Goal: Contribute content: Contribute content

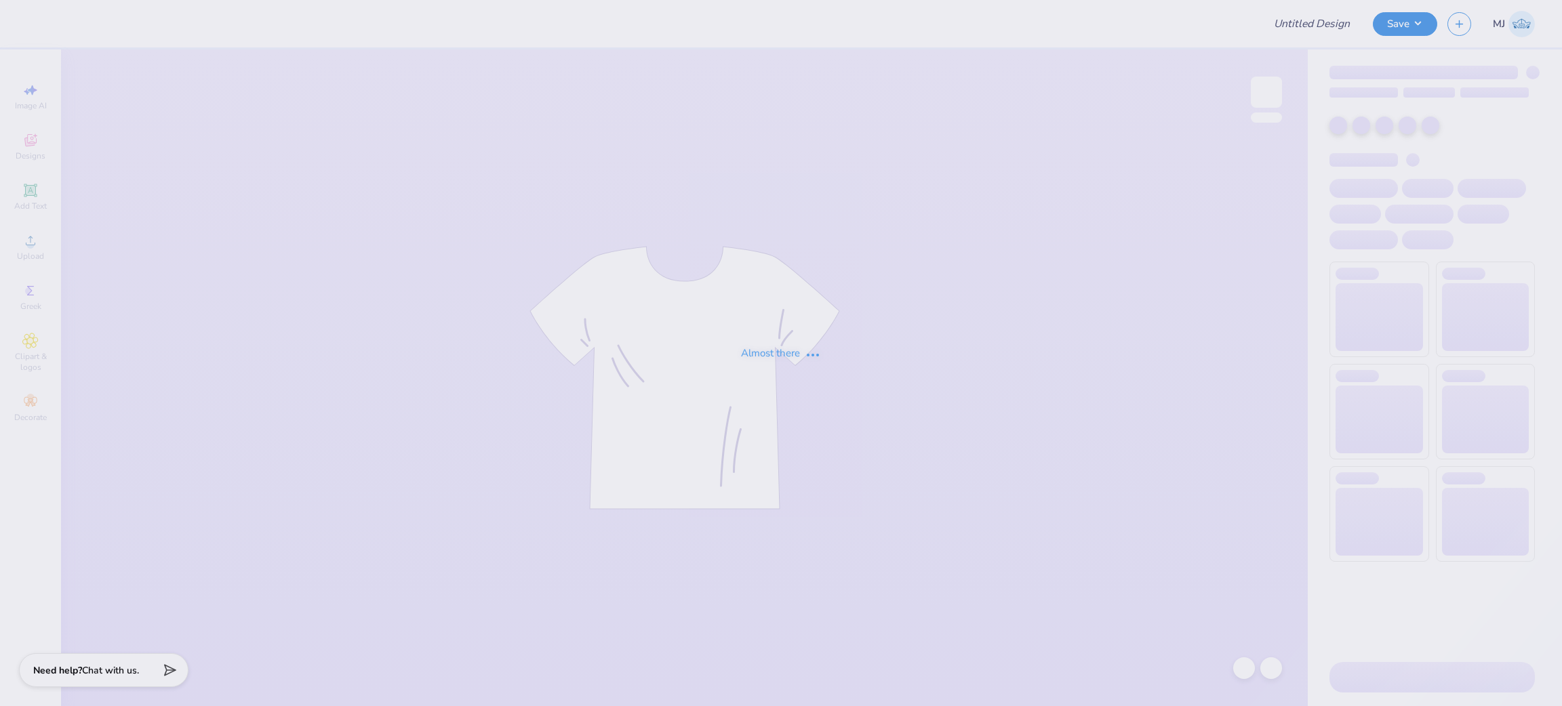
type input "[PERSON_NAME] Center Slinger Tee"
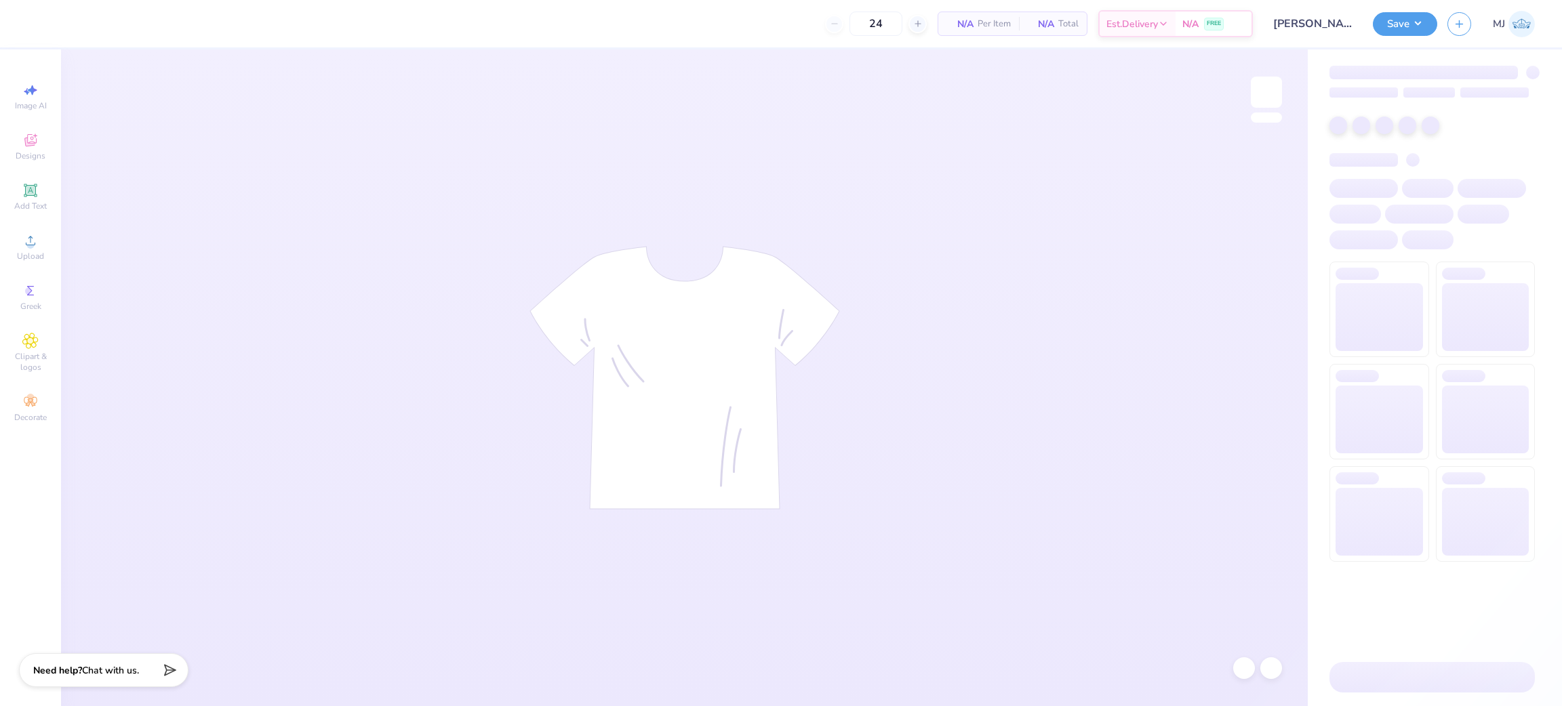
type input "50"
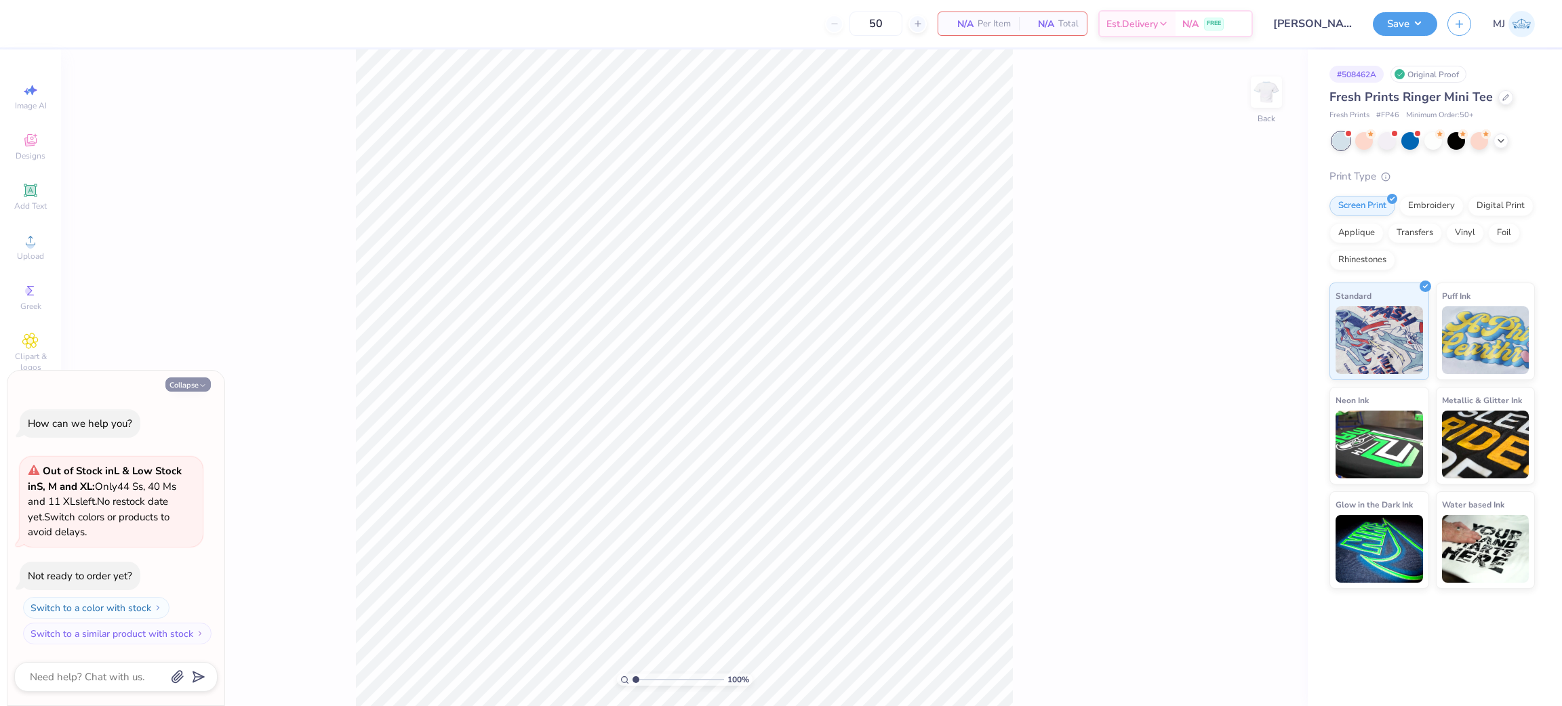
click at [200, 382] on icon "button" at bounding box center [203, 386] width 8 height 8
type textarea "x"
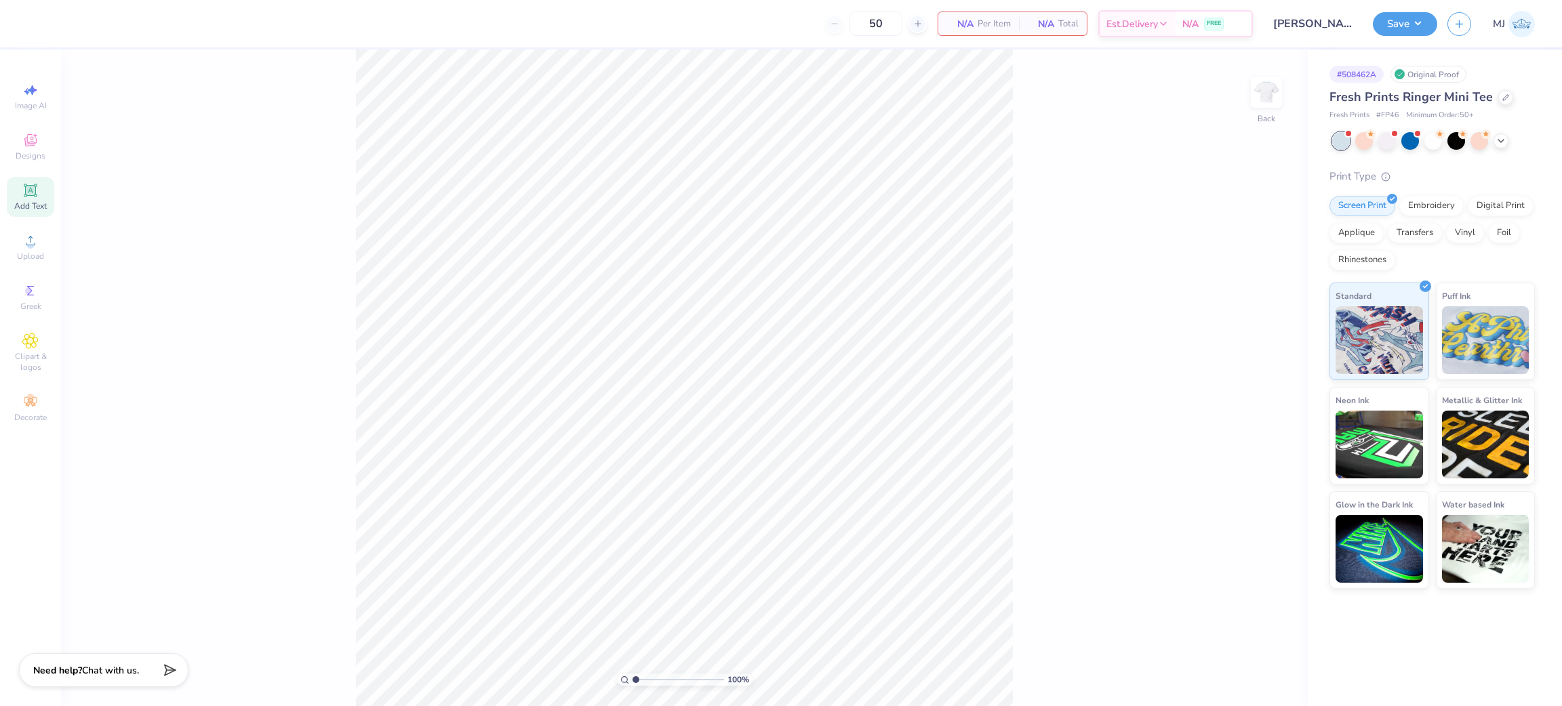
click at [22, 201] on div "Add Text" at bounding box center [30, 197] width 47 height 40
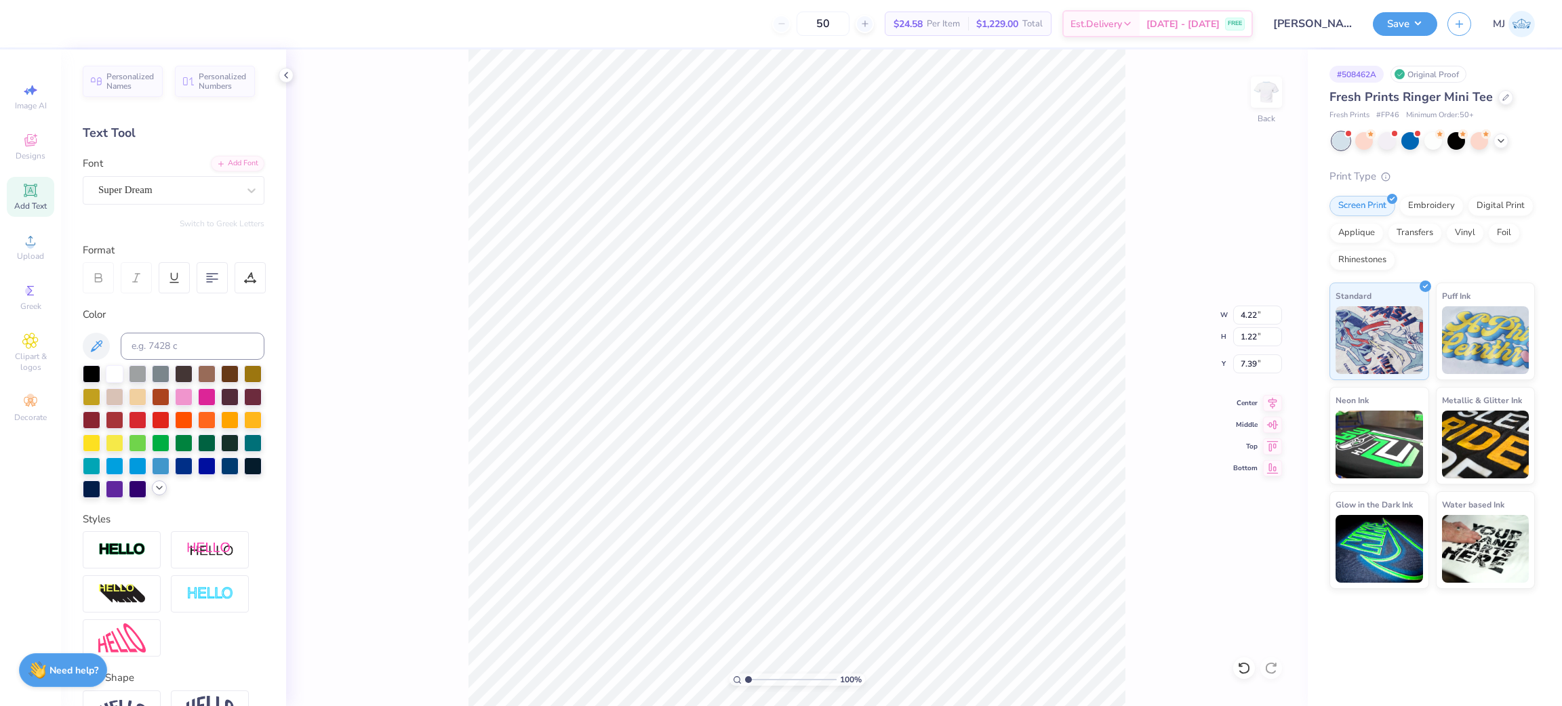
click at [154, 494] on icon at bounding box center [159, 488] width 11 height 11
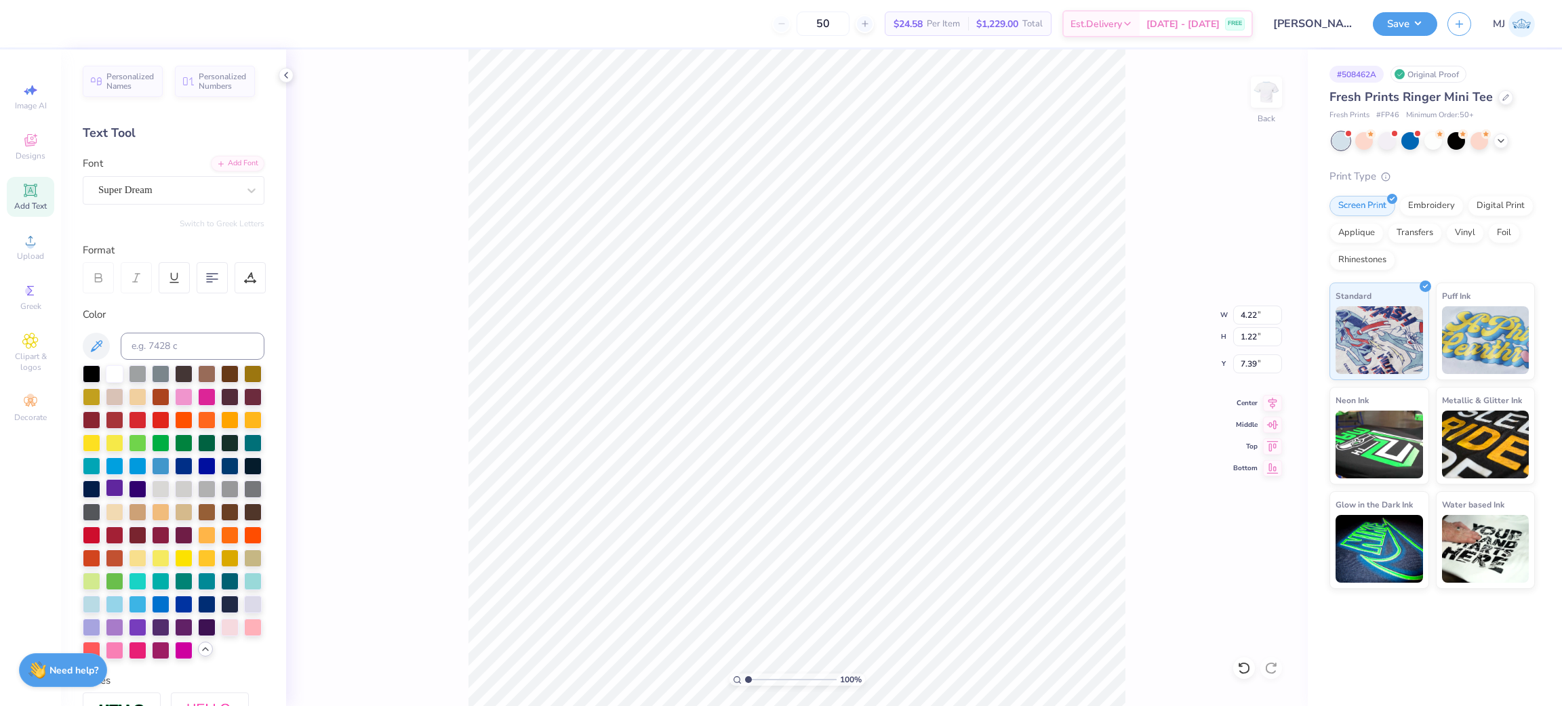
scroll to position [102, 0]
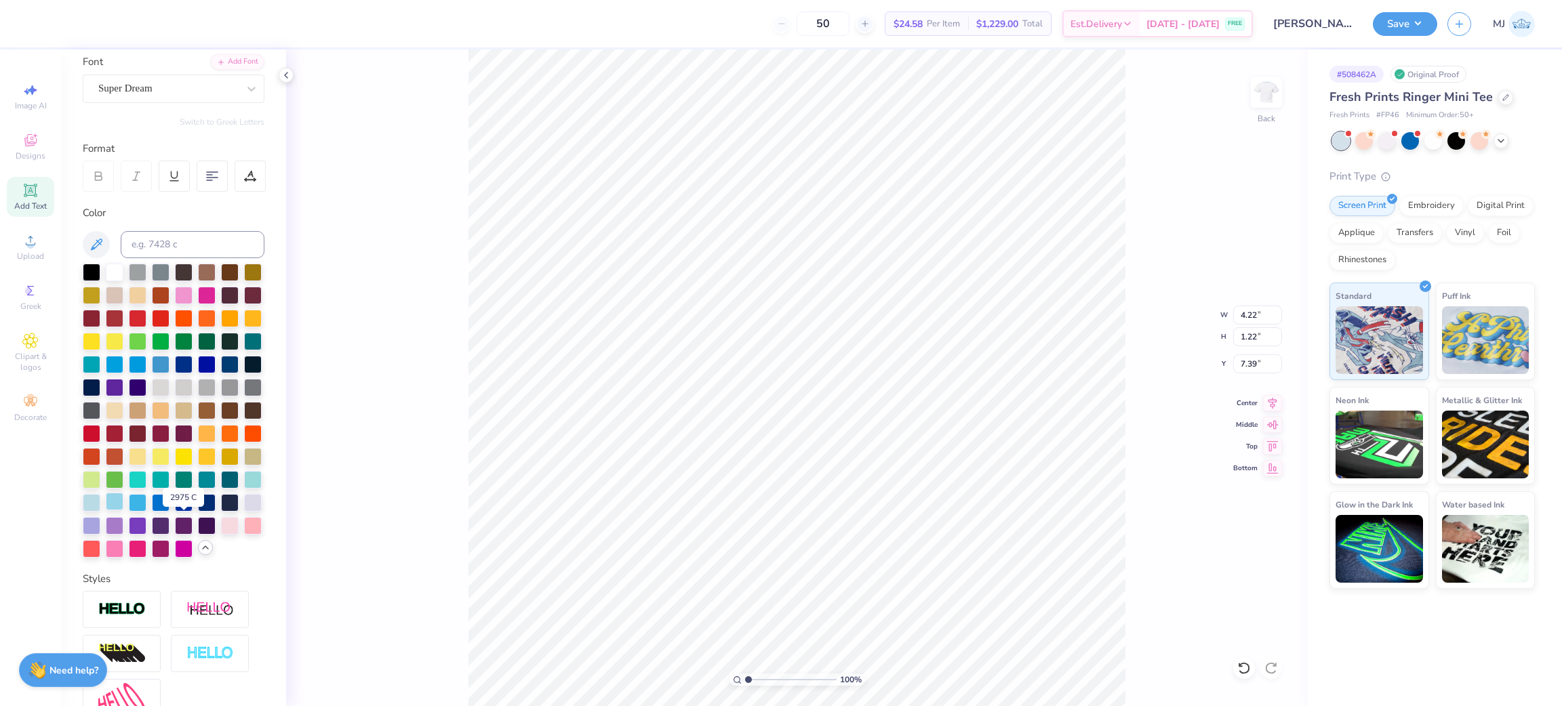
click at [123, 510] on div at bounding box center [115, 502] width 18 height 18
click at [100, 510] on div at bounding box center [92, 502] width 18 height 18
click at [244, 487] on div at bounding box center [253, 479] width 18 height 18
click at [100, 512] on div at bounding box center [92, 503] width 18 height 18
click at [123, 510] on div at bounding box center [115, 502] width 18 height 18
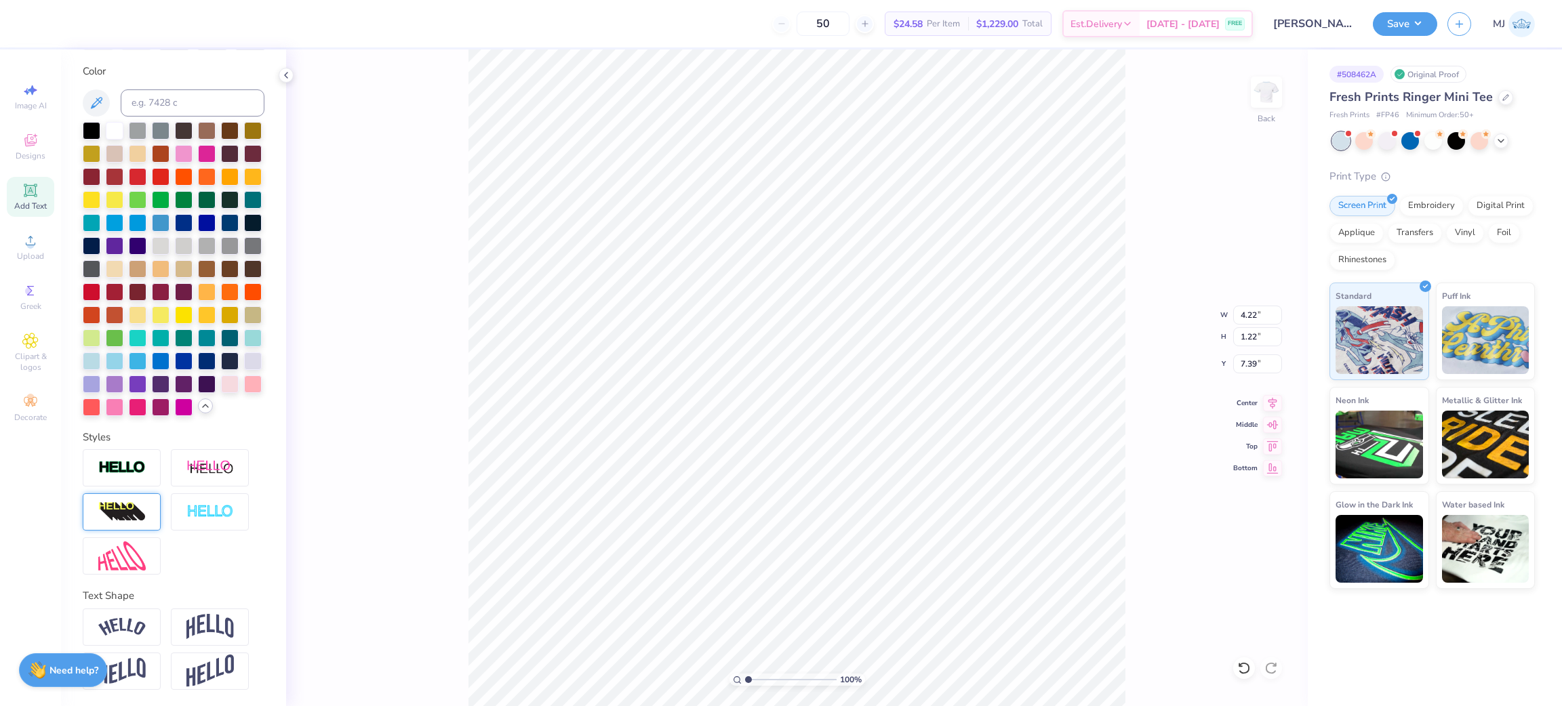
scroll to position [288, 0]
click at [244, 359] on div at bounding box center [253, 360] width 18 height 18
click at [100, 351] on div at bounding box center [92, 360] width 18 height 18
click at [123, 351] on div at bounding box center [115, 360] width 18 height 18
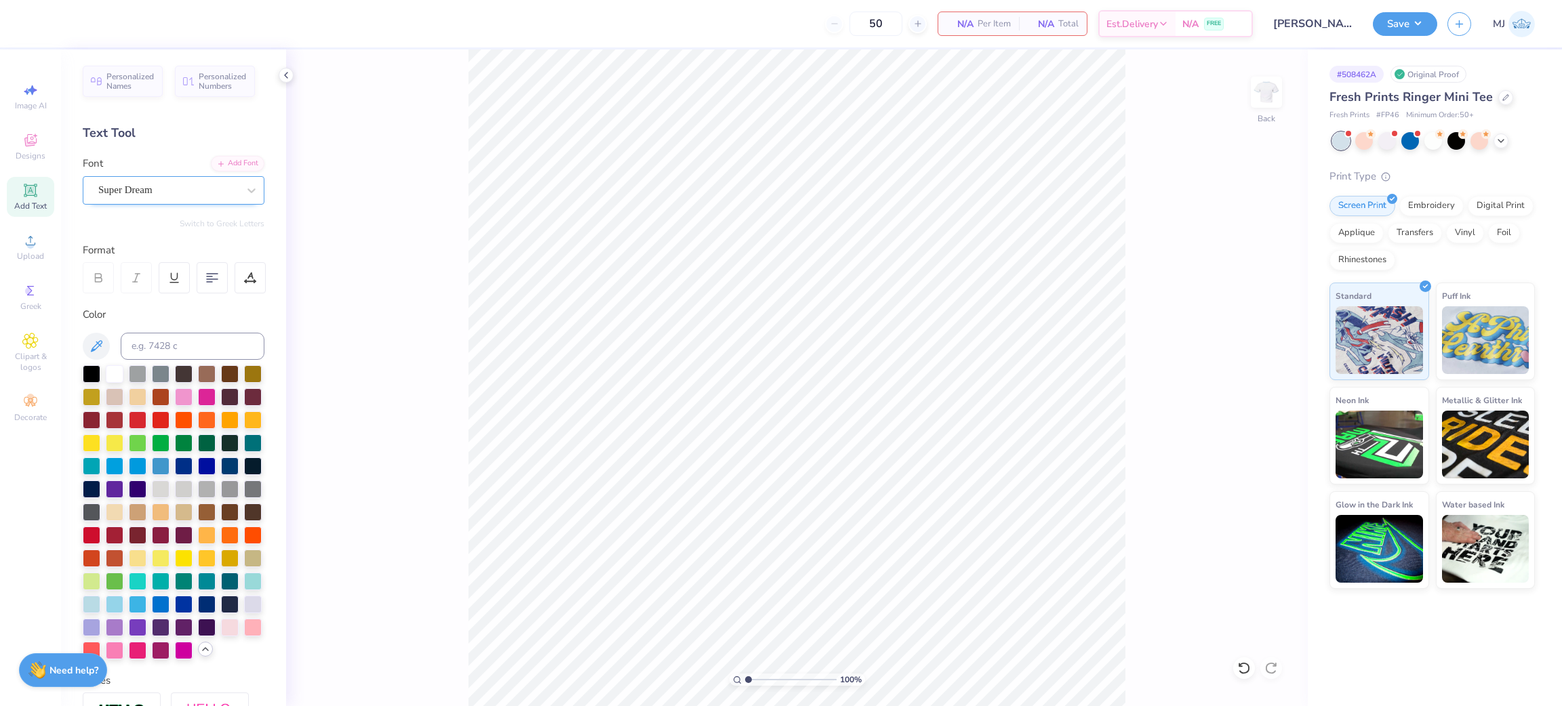
drag, startPoint x: 196, startPoint y: 190, endPoint x: 140, endPoint y: 197, distance: 56.7
click at [62, 203] on div "Personalized Names Personalized Numbers Text Tool Add Font Font Super Dream Swi…" at bounding box center [173, 377] width 225 height 657
type input "A"
click at [29, 247] on circle at bounding box center [29, 244] width 7 height 7
drag, startPoint x: 412, startPoint y: 401, endPoint x: 403, endPoint y: 401, distance: 8.1
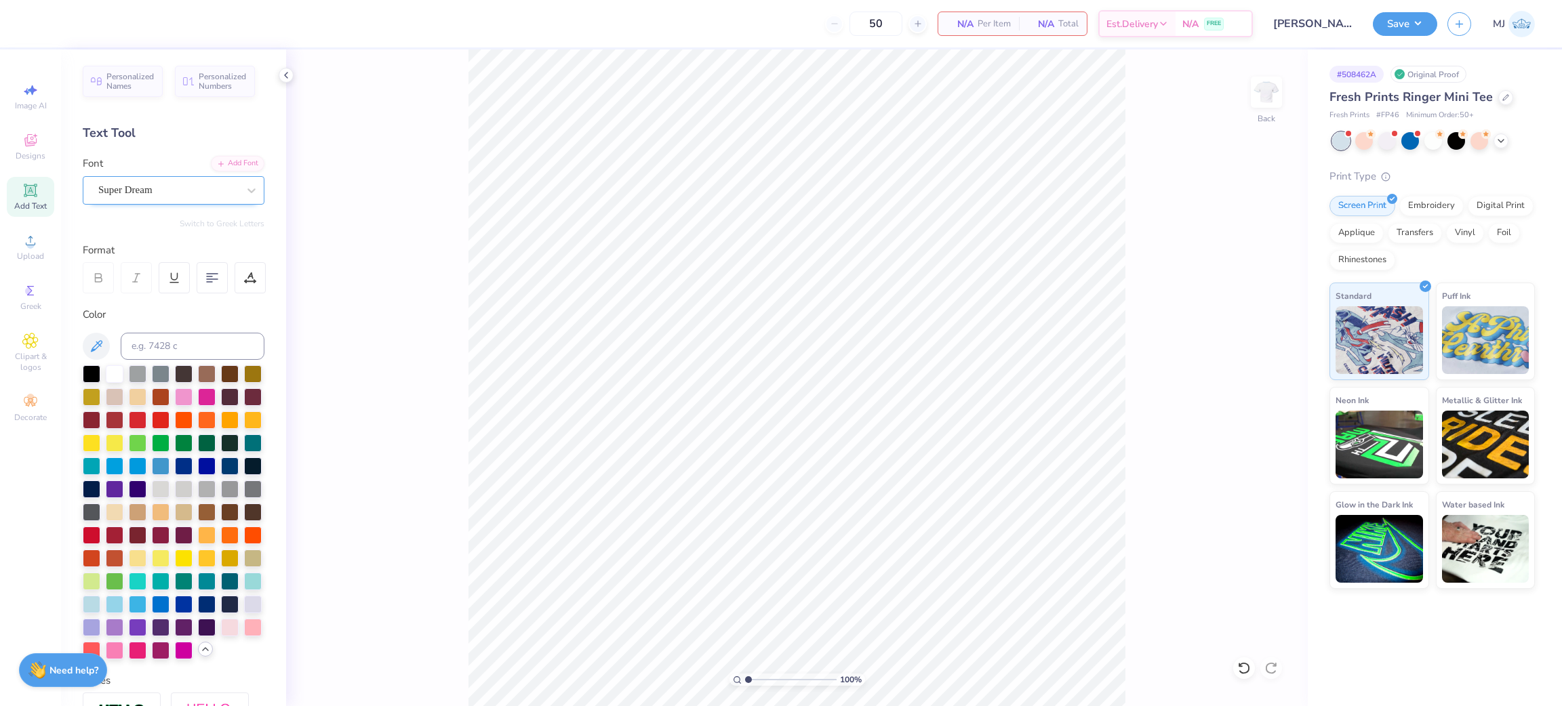
click at [408, 401] on div "100 % Back" at bounding box center [797, 377] width 1022 height 657
click at [31, 247] on circle at bounding box center [29, 244] width 7 height 7
click at [25, 244] on icon at bounding box center [30, 241] width 16 height 16
click at [31, 245] on icon at bounding box center [30, 240] width 9 height 9
click at [15, 290] on div "Greek" at bounding box center [30, 297] width 47 height 40
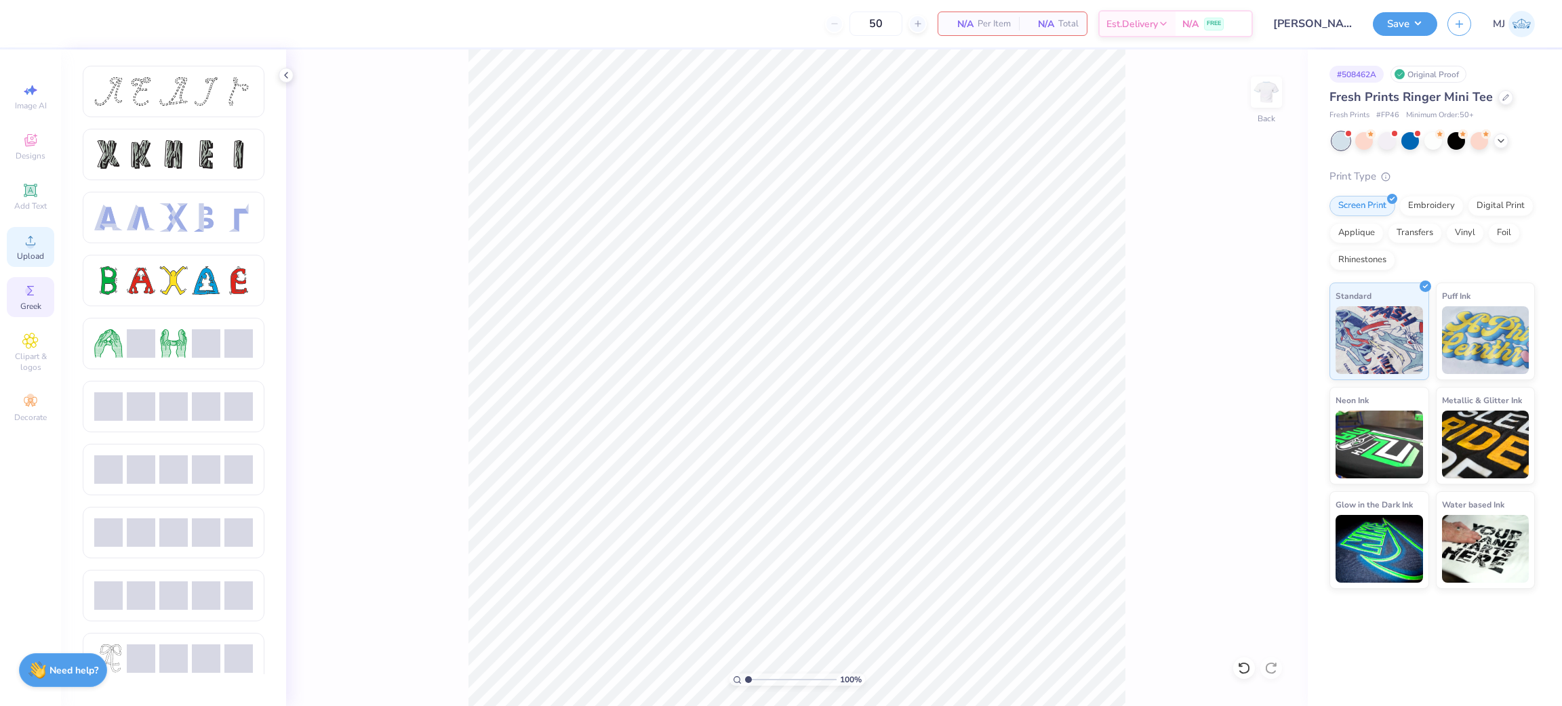
click at [21, 247] on div "Upload" at bounding box center [30, 247] width 47 height 40
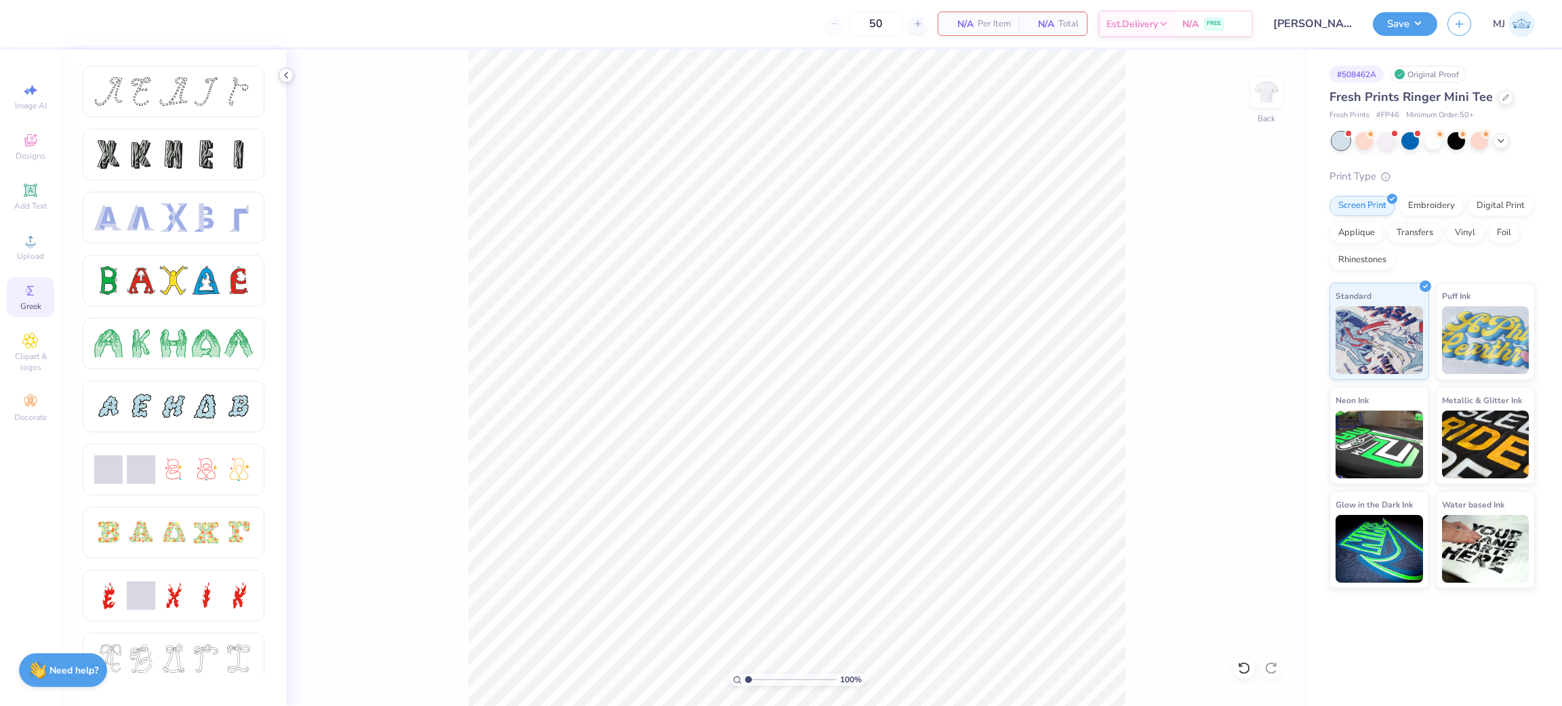
click at [284, 77] on icon at bounding box center [286, 75] width 11 height 11
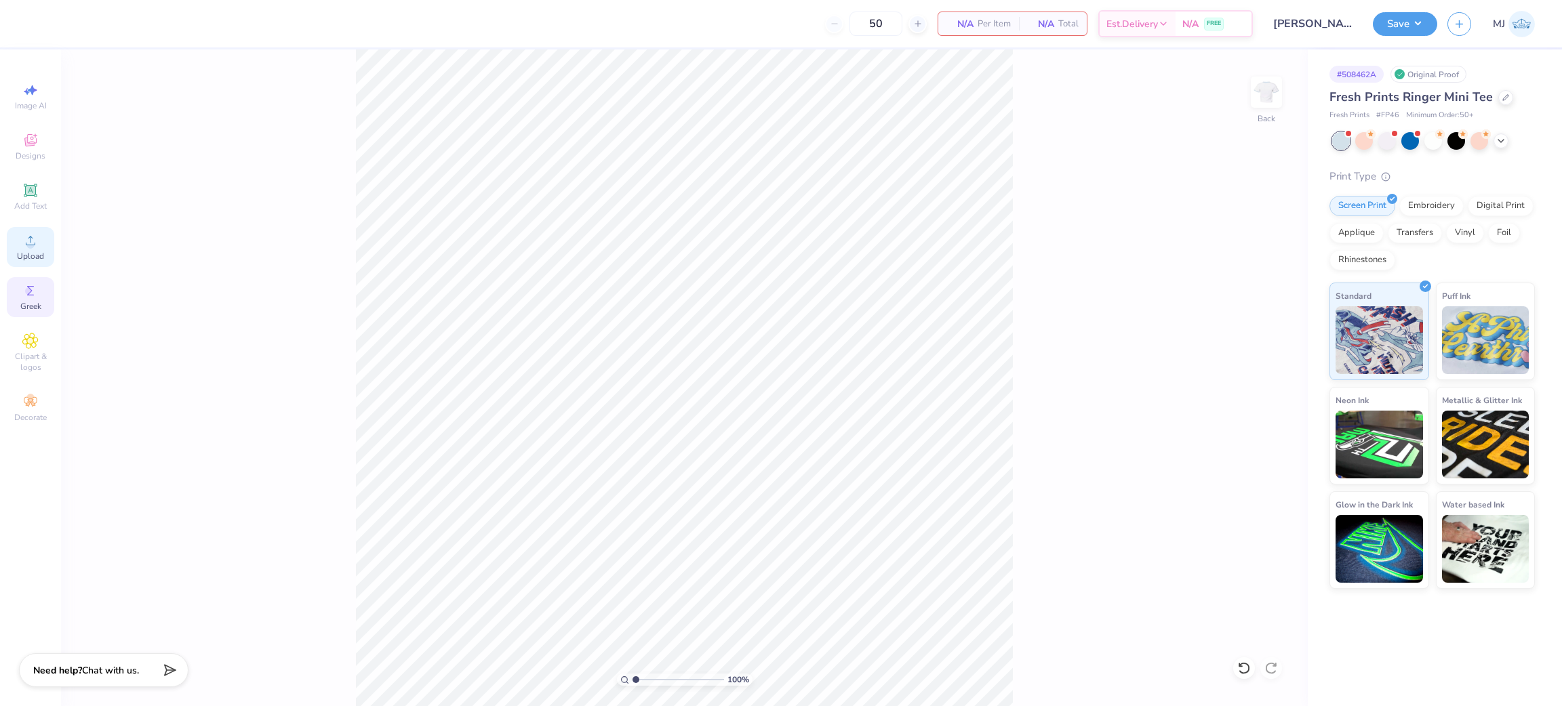
click at [31, 239] on icon at bounding box center [30, 241] width 16 height 16
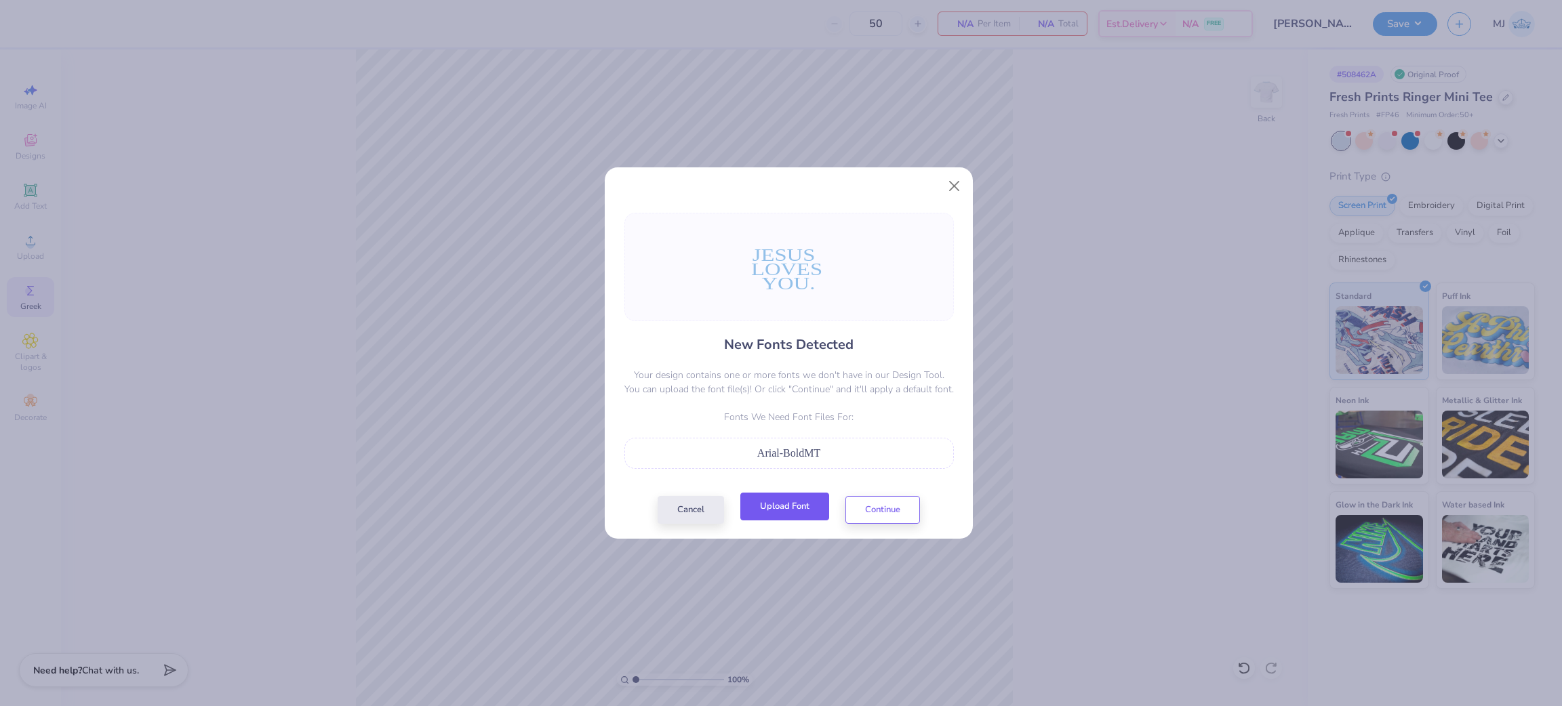
click at [774, 512] on button "Upload Font" at bounding box center [784, 507] width 89 height 28
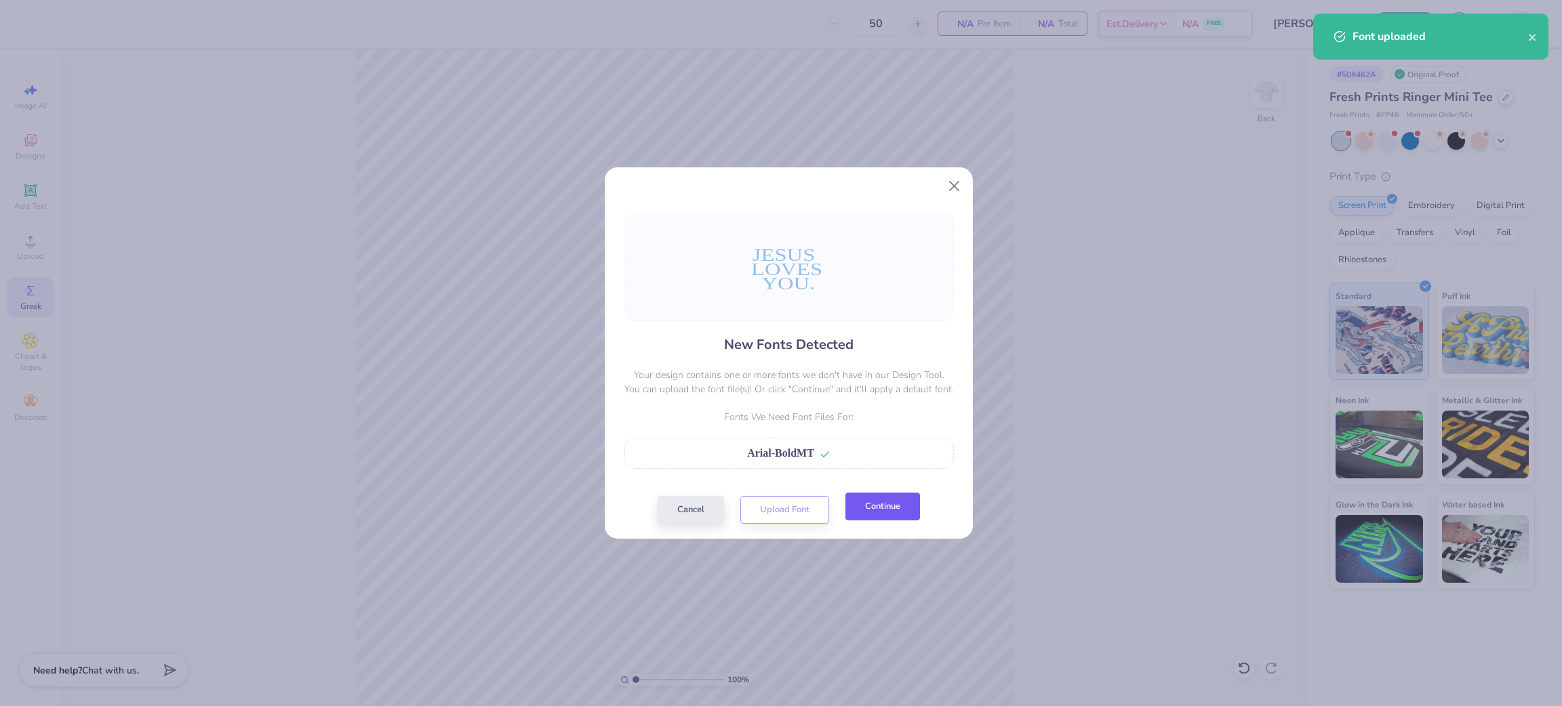
click at [878, 513] on button "Continue" at bounding box center [882, 507] width 75 height 28
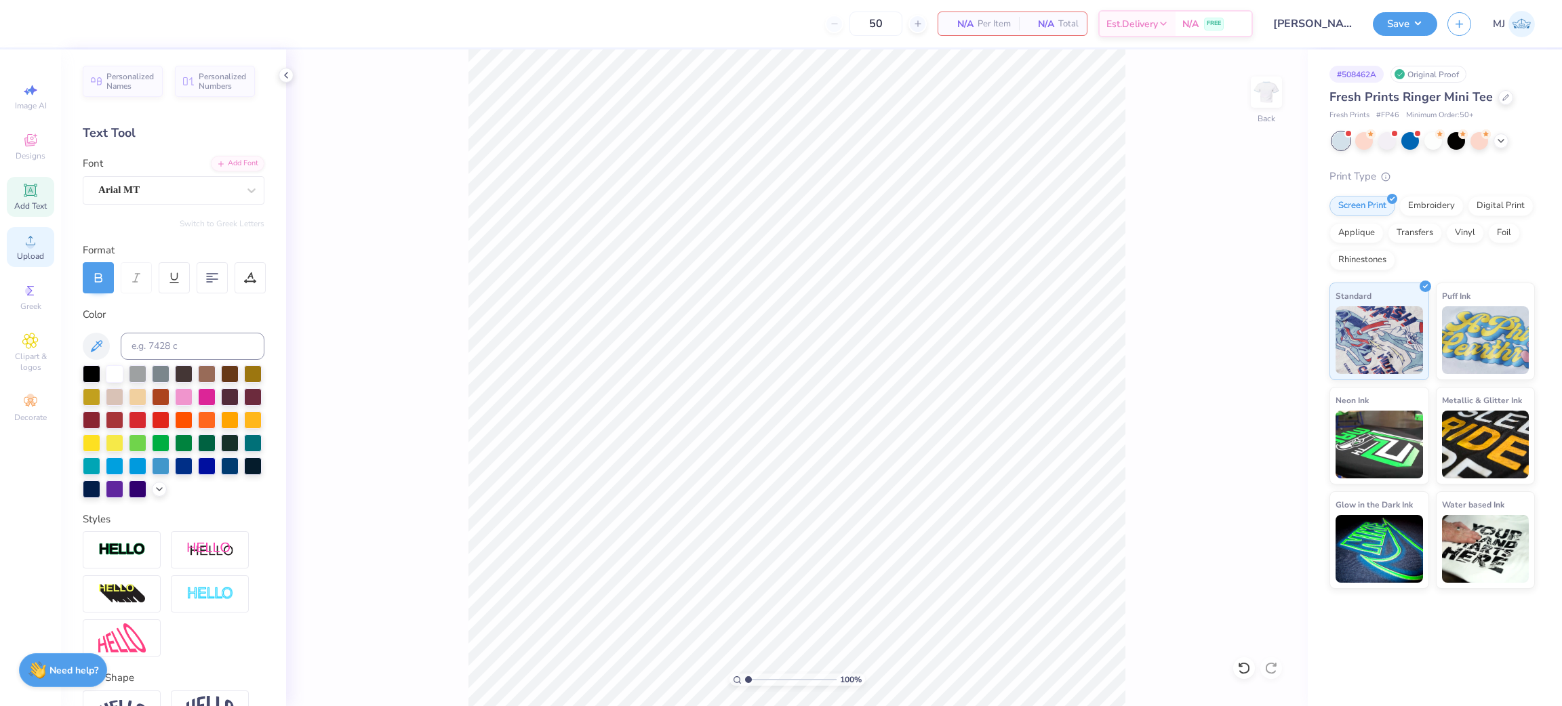
click at [25, 252] on span "Upload" at bounding box center [30, 256] width 27 height 11
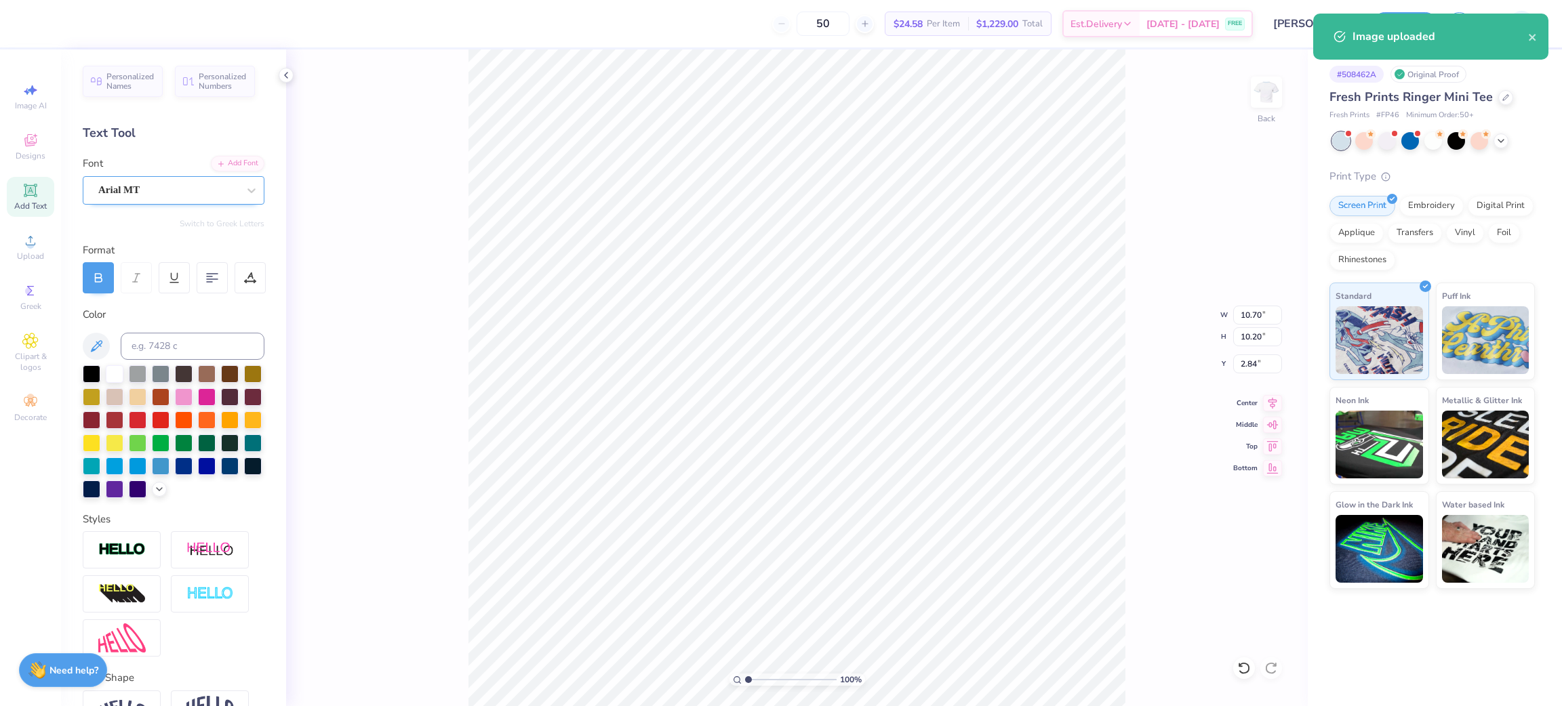
click at [209, 191] on div "Arial MT" at bounding box center [168, 190] width 142 height 21
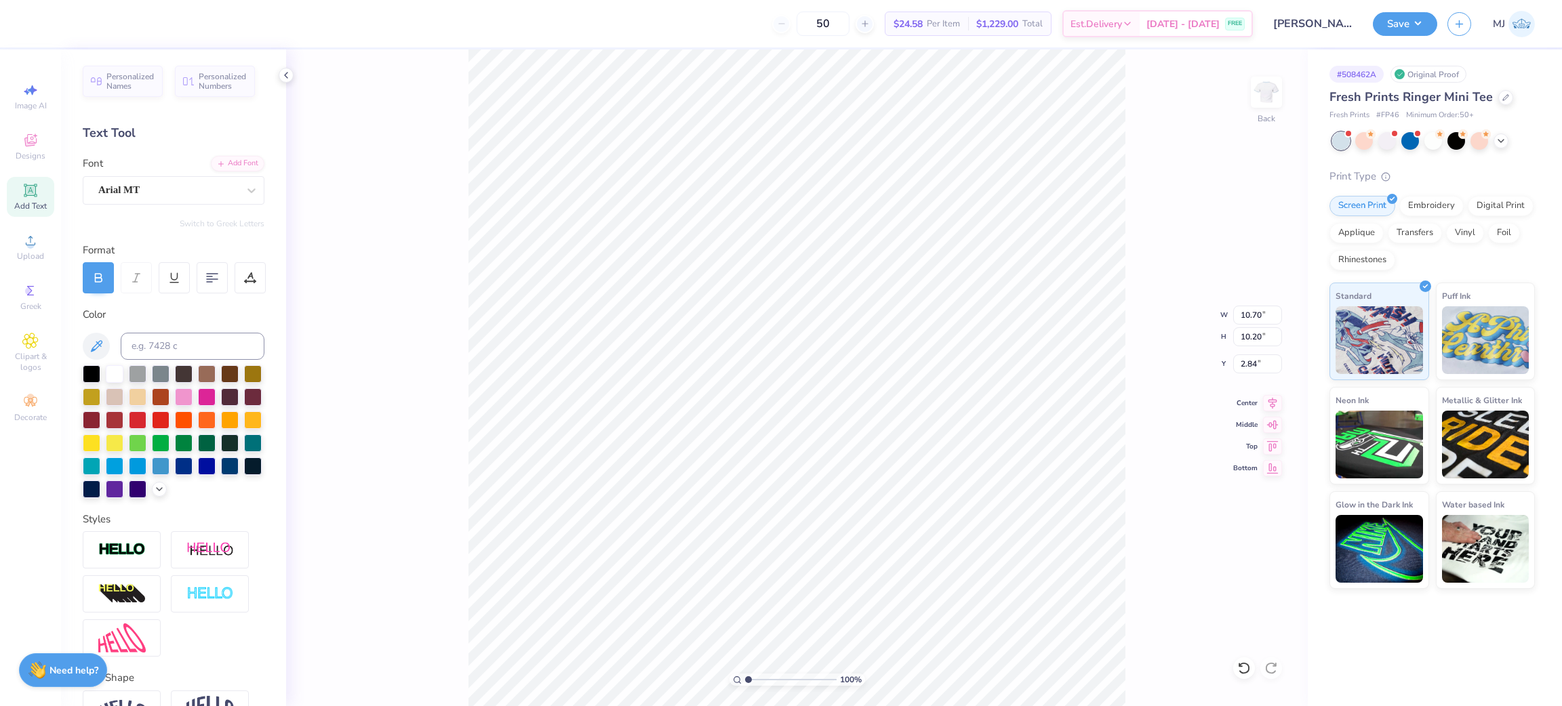
scroll to position [16, 1]
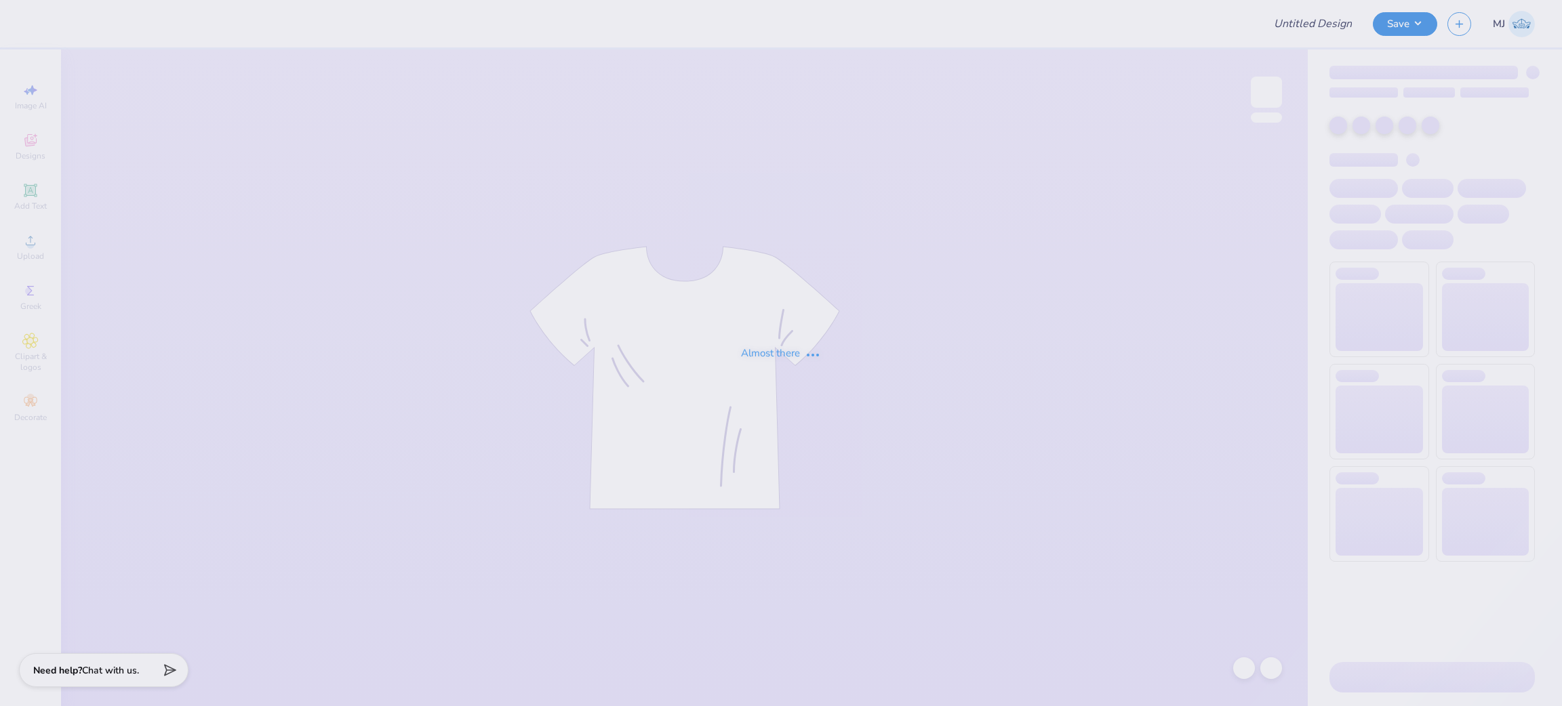
type input "[PERSON_NAME] Center Slinger Tee"
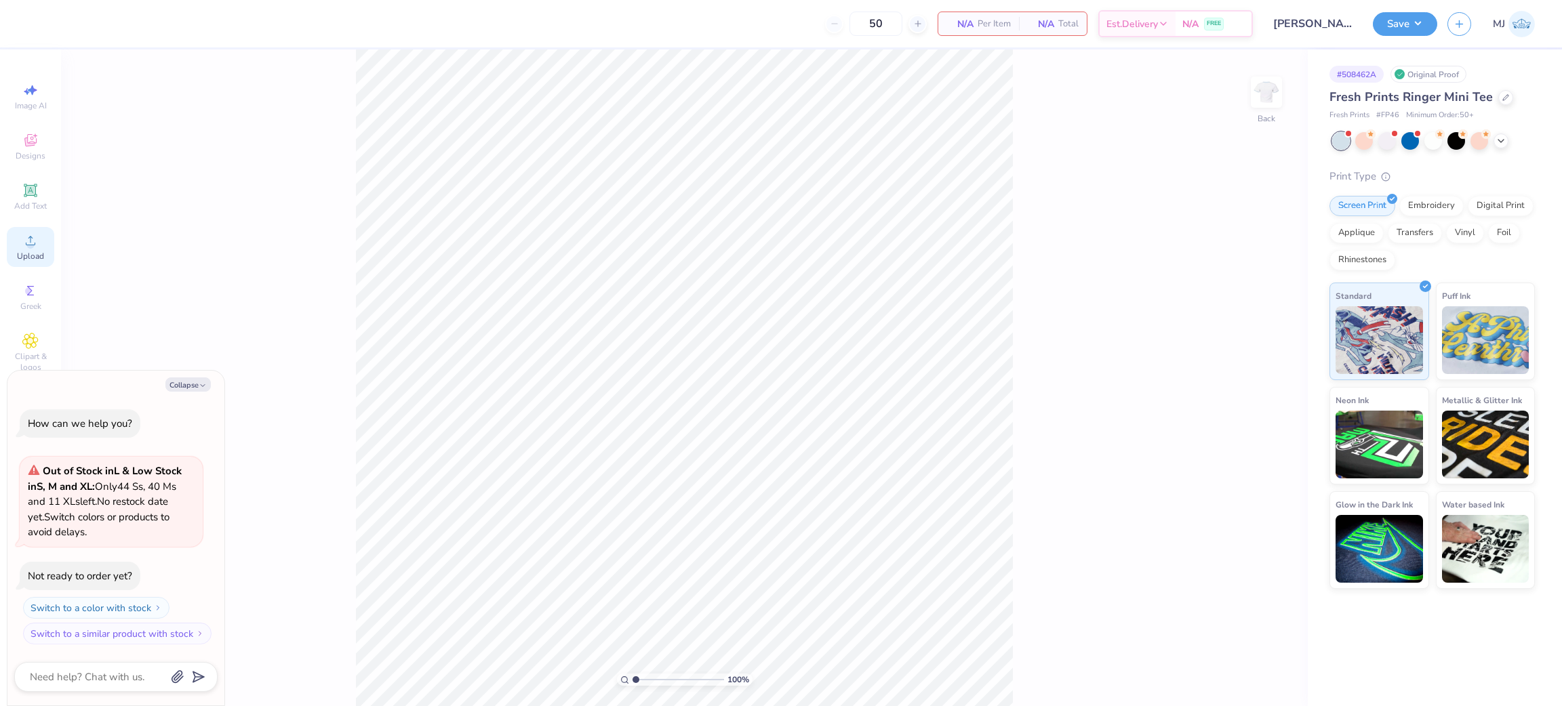
click at [31, 239] on icon at bounding box center [30, 240] width 9 height 9
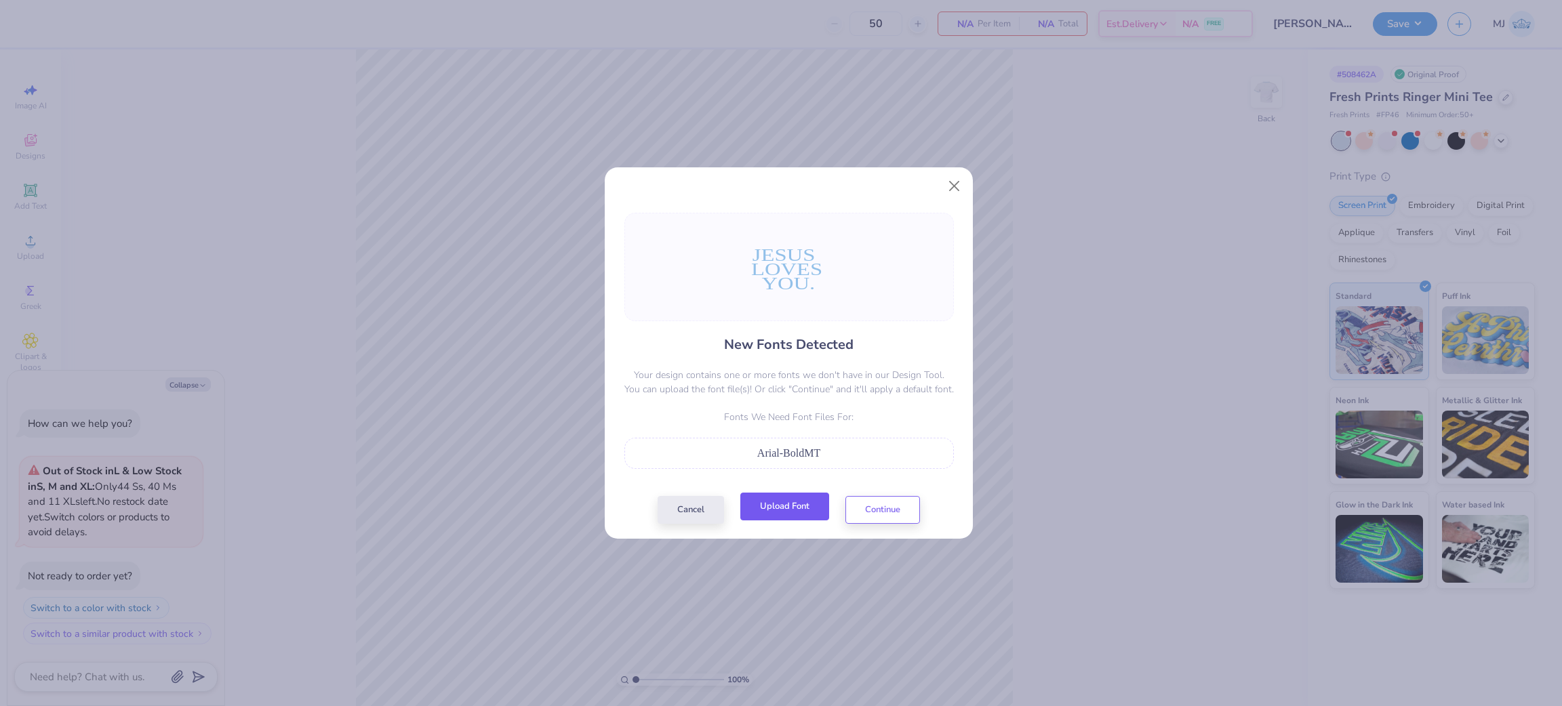
click at [792, 510] on button "Upload Font" at bounding box center [784, 507] width 89 height 28
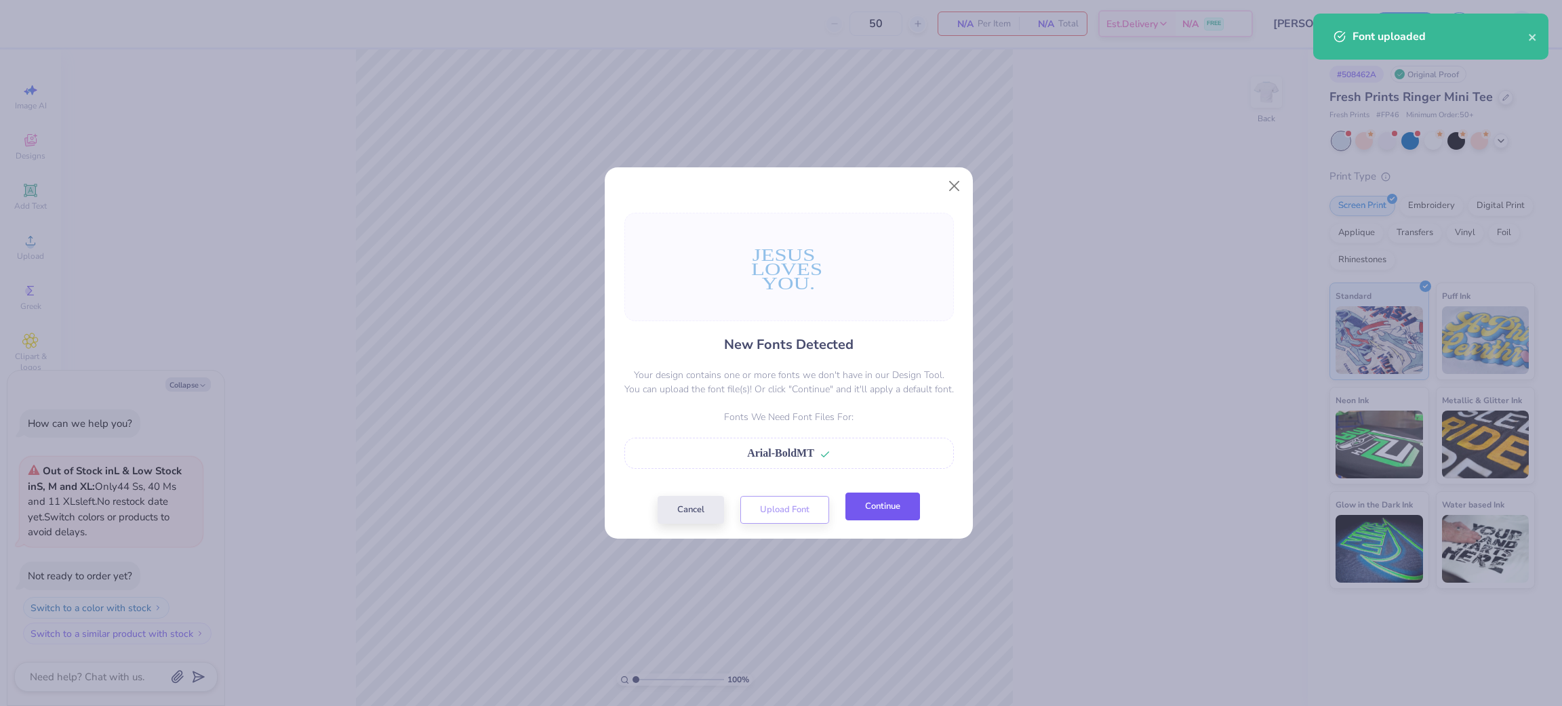
click at [863, 507] on button "Continue" at bounding box center [882, 507] width 75 height 28
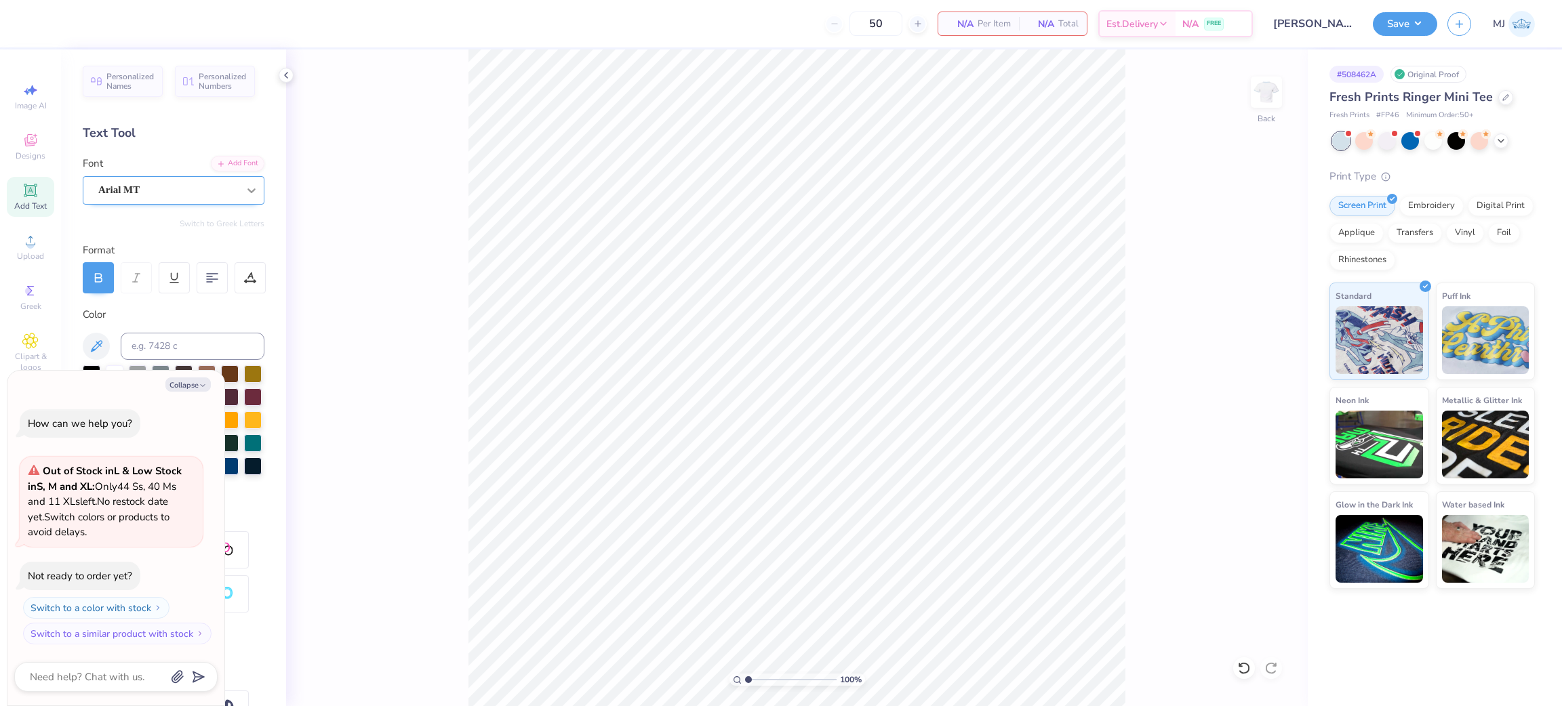
click at [247, 191] on icon at bounding box center [251, 190] width 8 height 5
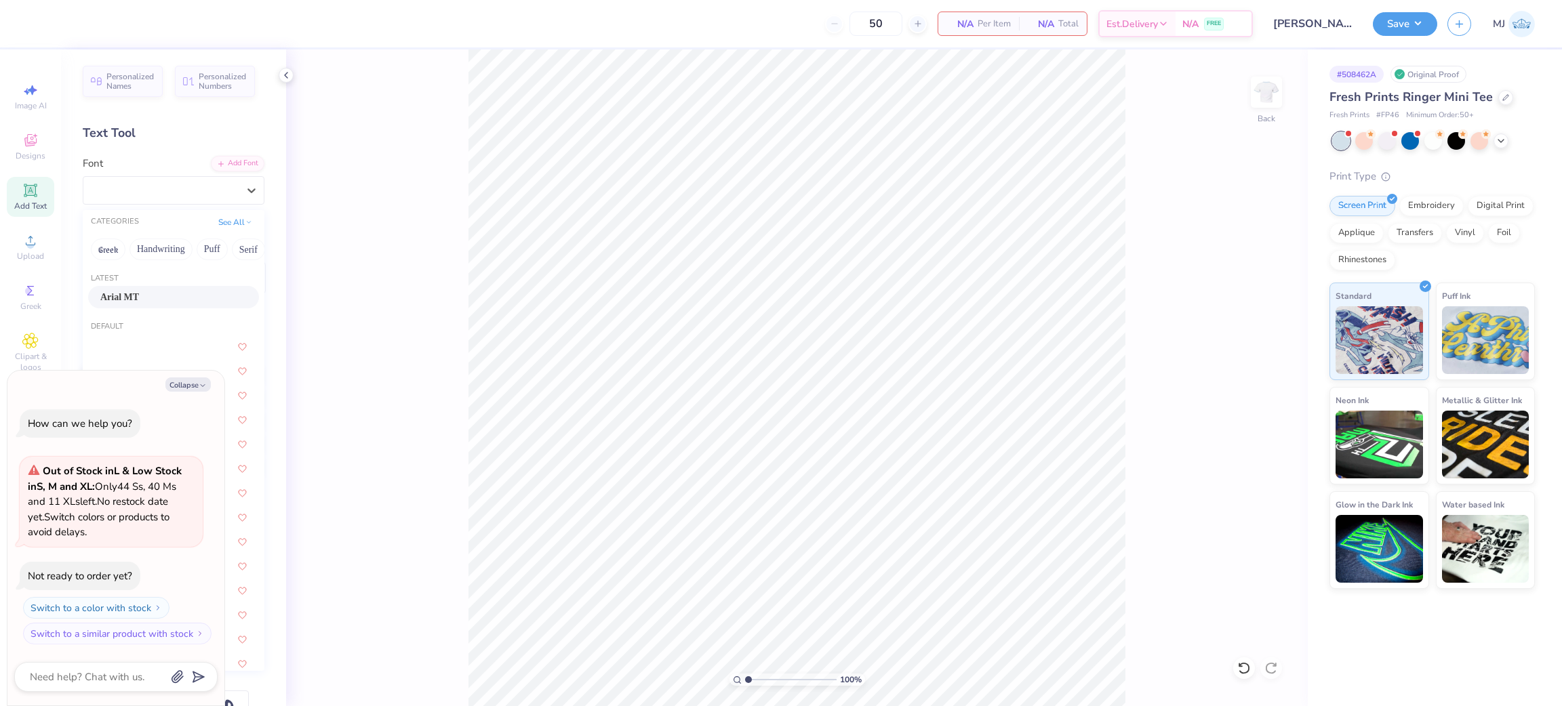
type textarea "x"
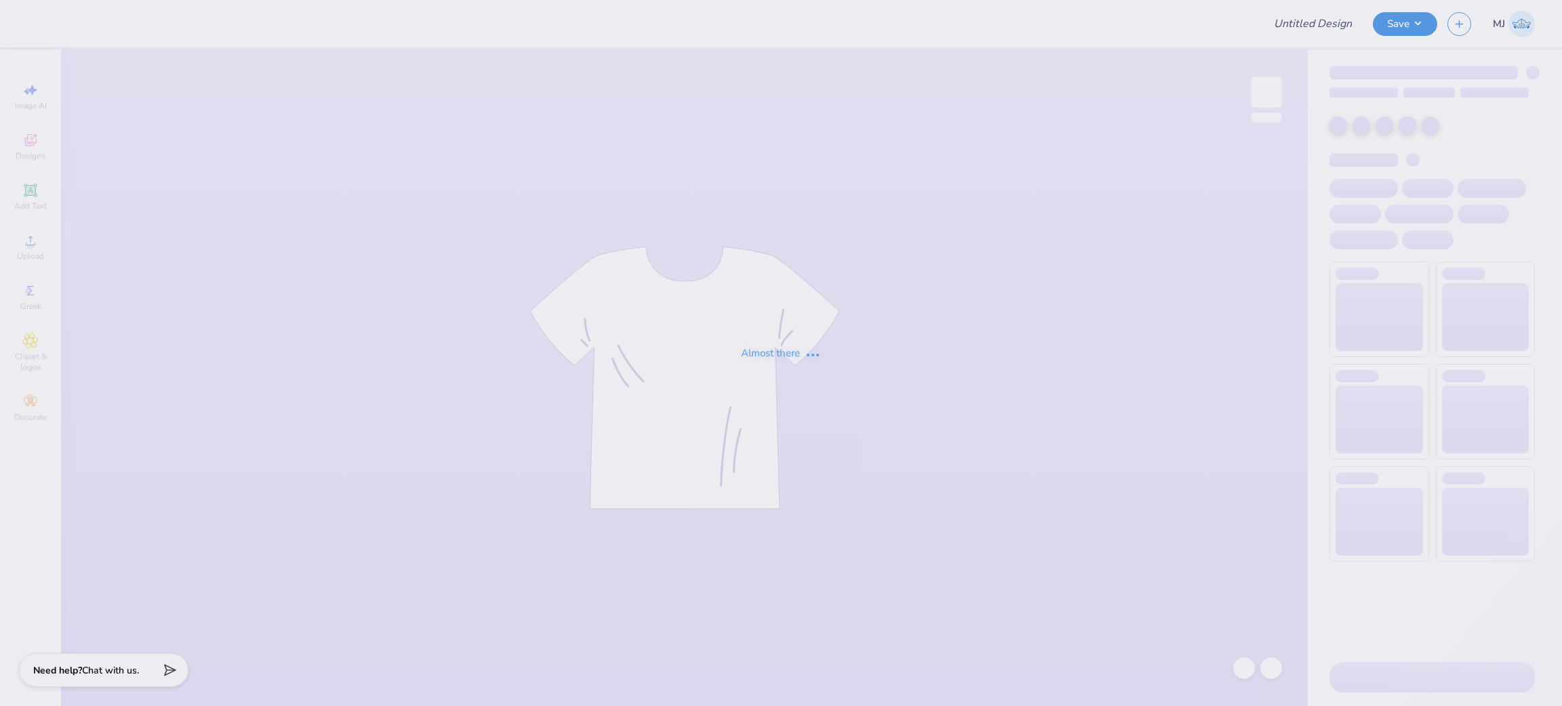
type input "[PERSON_NAME] Center Slinger Tee"
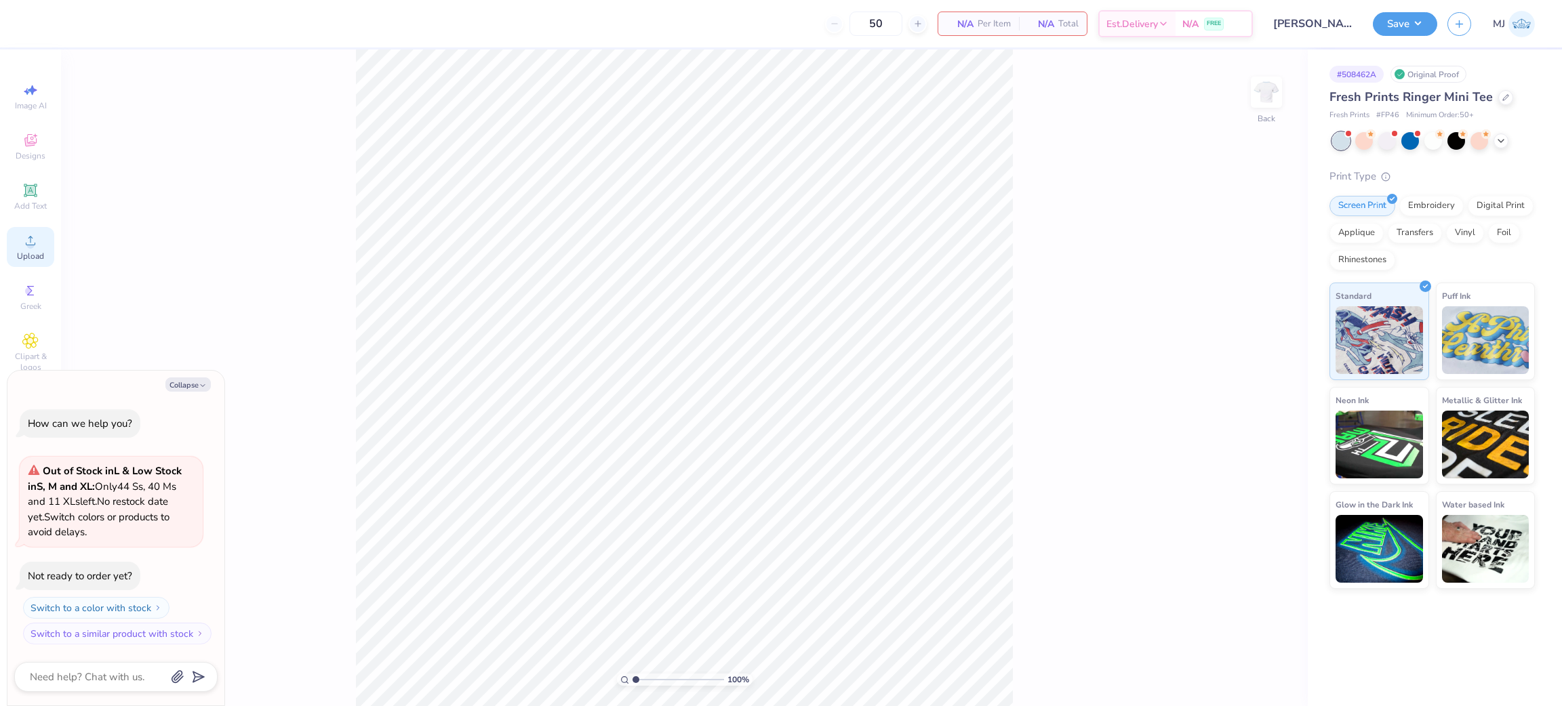
click at [25, 230] on div "Upload" at bounding box center [30, 247] width 47 height 40
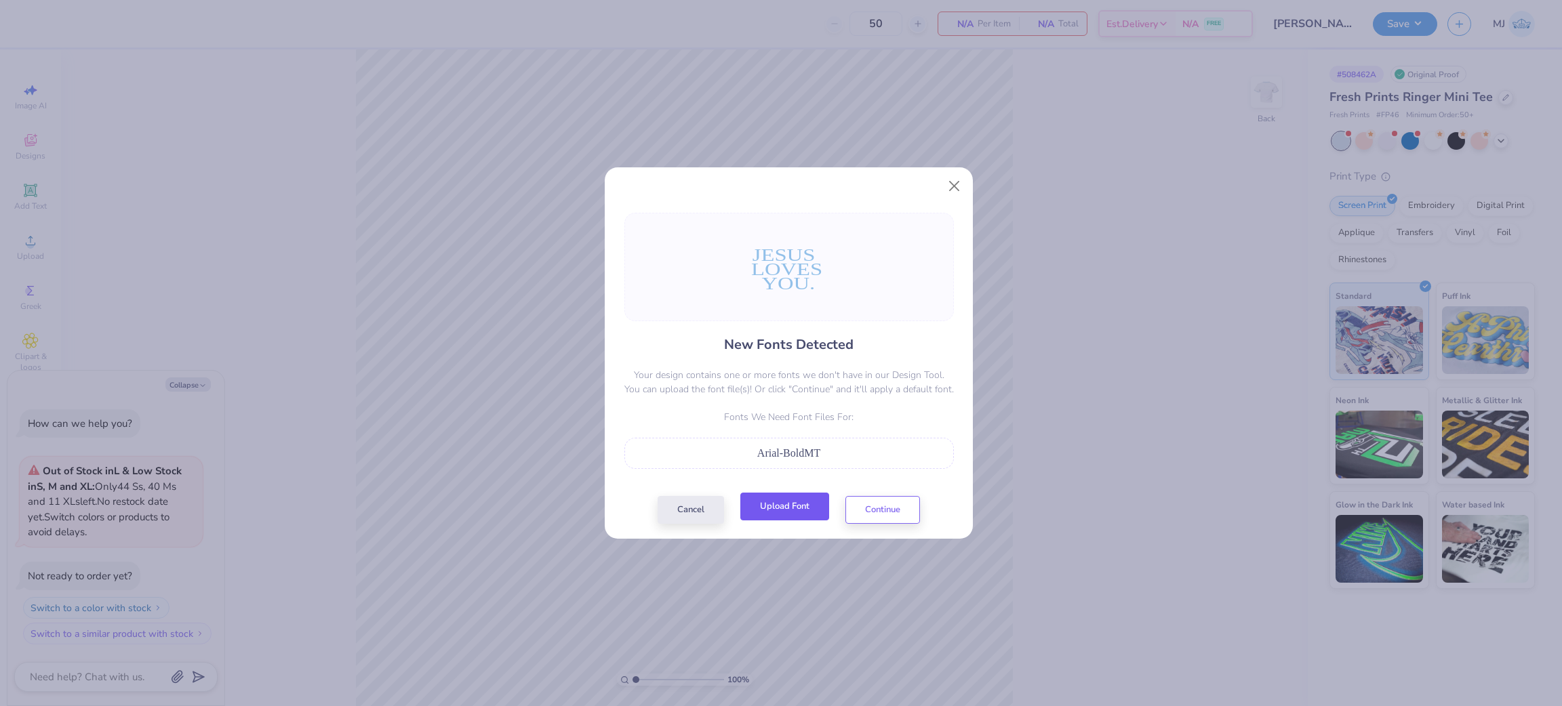
click at [770, 513] on button "Upload Font" at bounding box center [784, 507] width 89 height 28
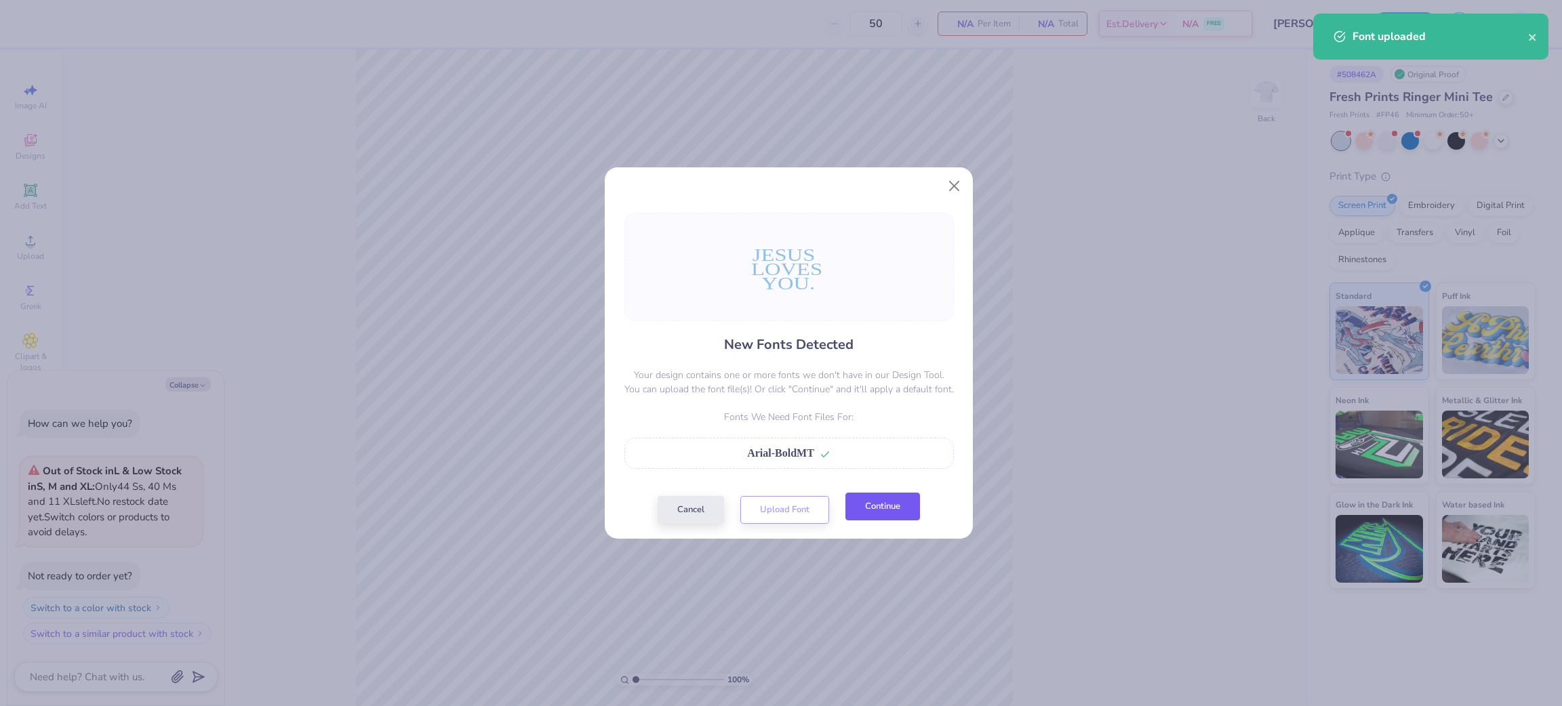
click at [868, 512] on button "Continue" at bounding box center [882, 507] width 75 height 28
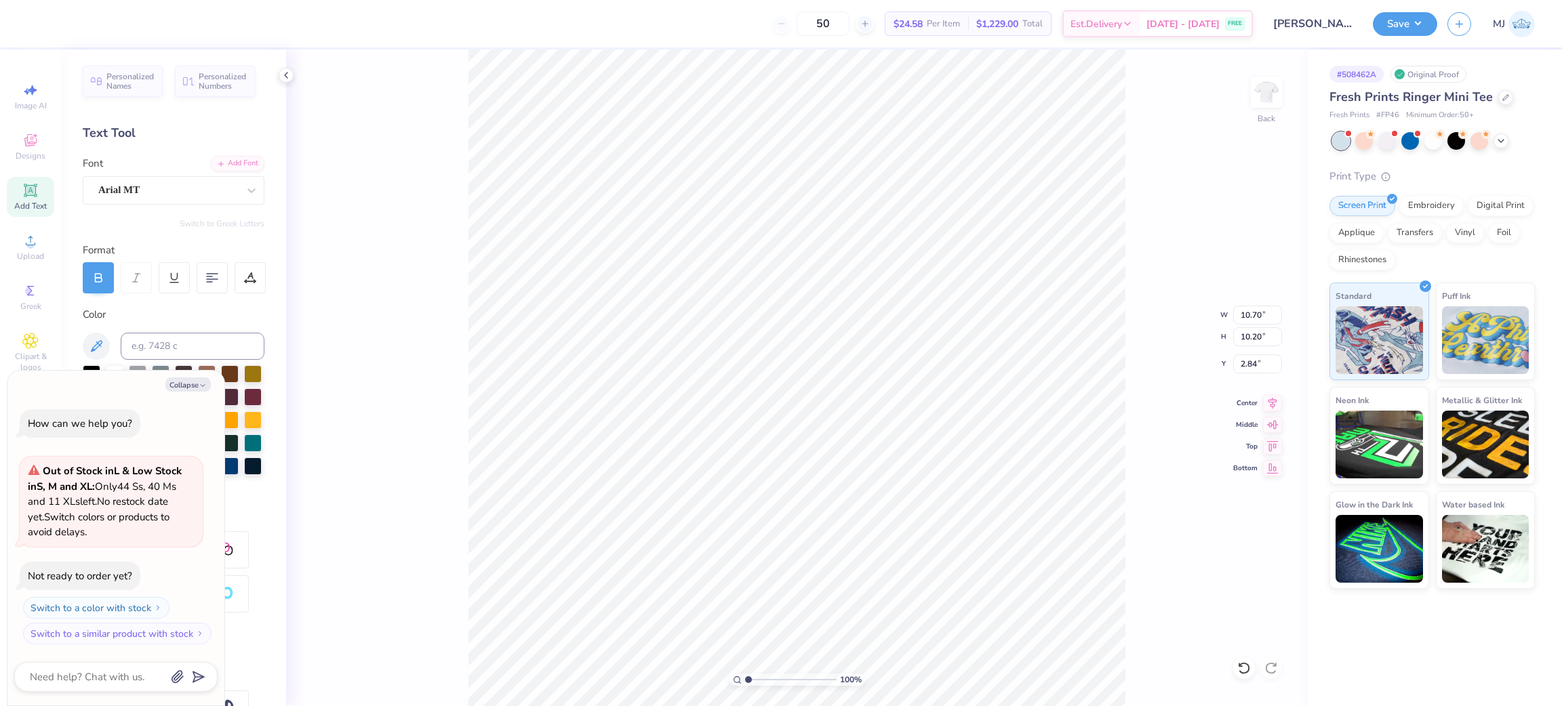
scroll to position [16, 1]
type textarea "x"
type textarea "JSUS LOVES YOU."
click at [28, 250] on div "Upload" at bounding box center [30, 247] width 47 height 40
click at [247, 190] on icon at bounding box center [251, 190] width 8 height 5
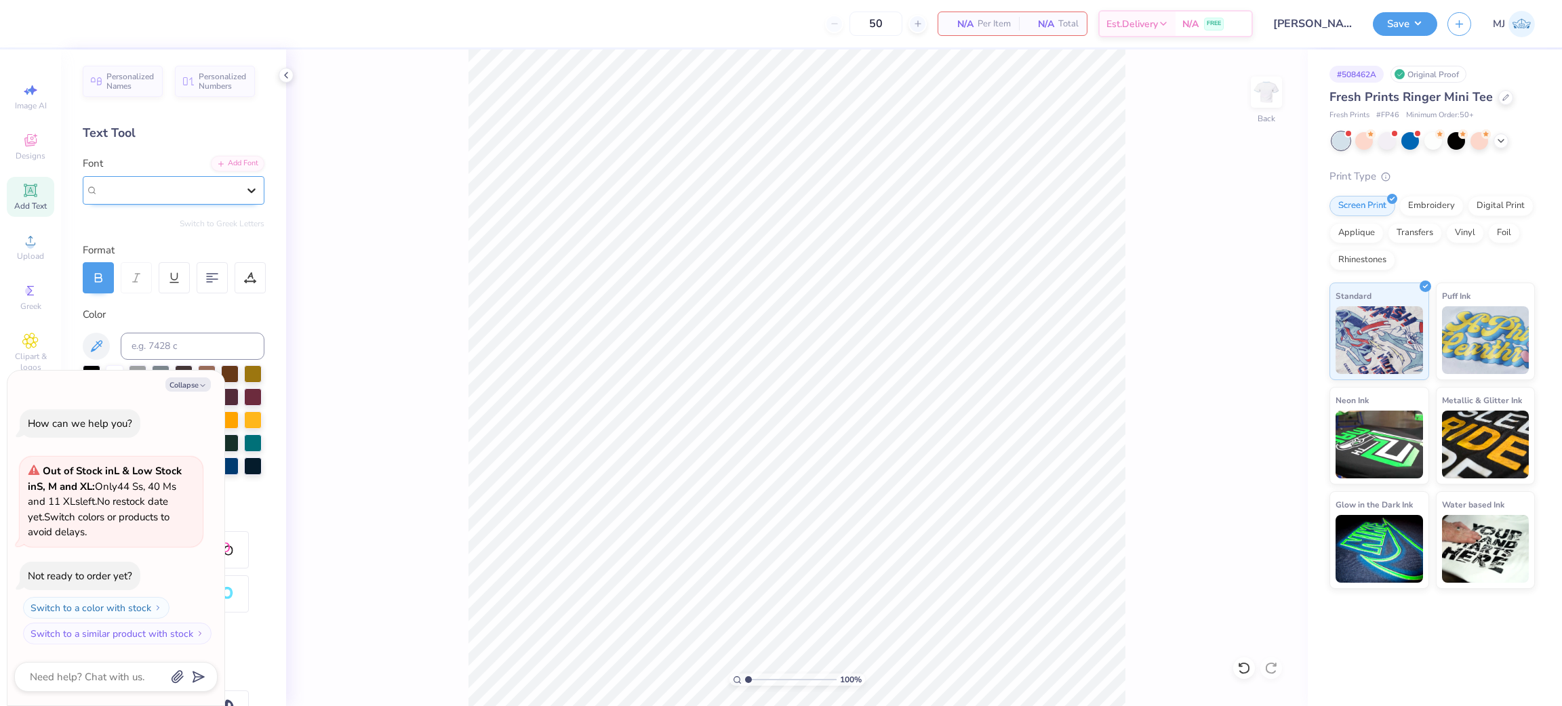
click at [245, 191] on icon at bounding box center [252, 191] width 14 height 14
type textarea "x"
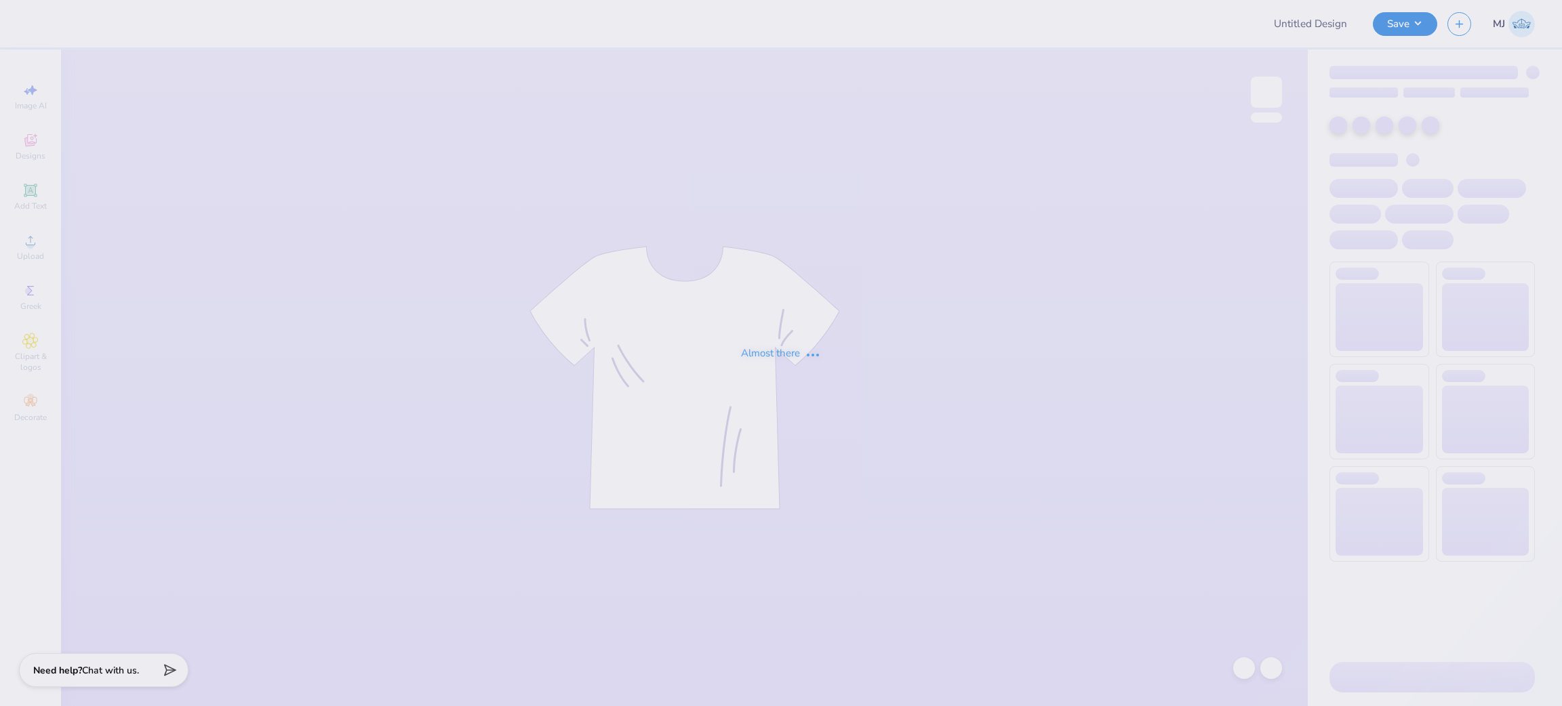
type input "[PERSON_NAME] Center Slinger Tee"
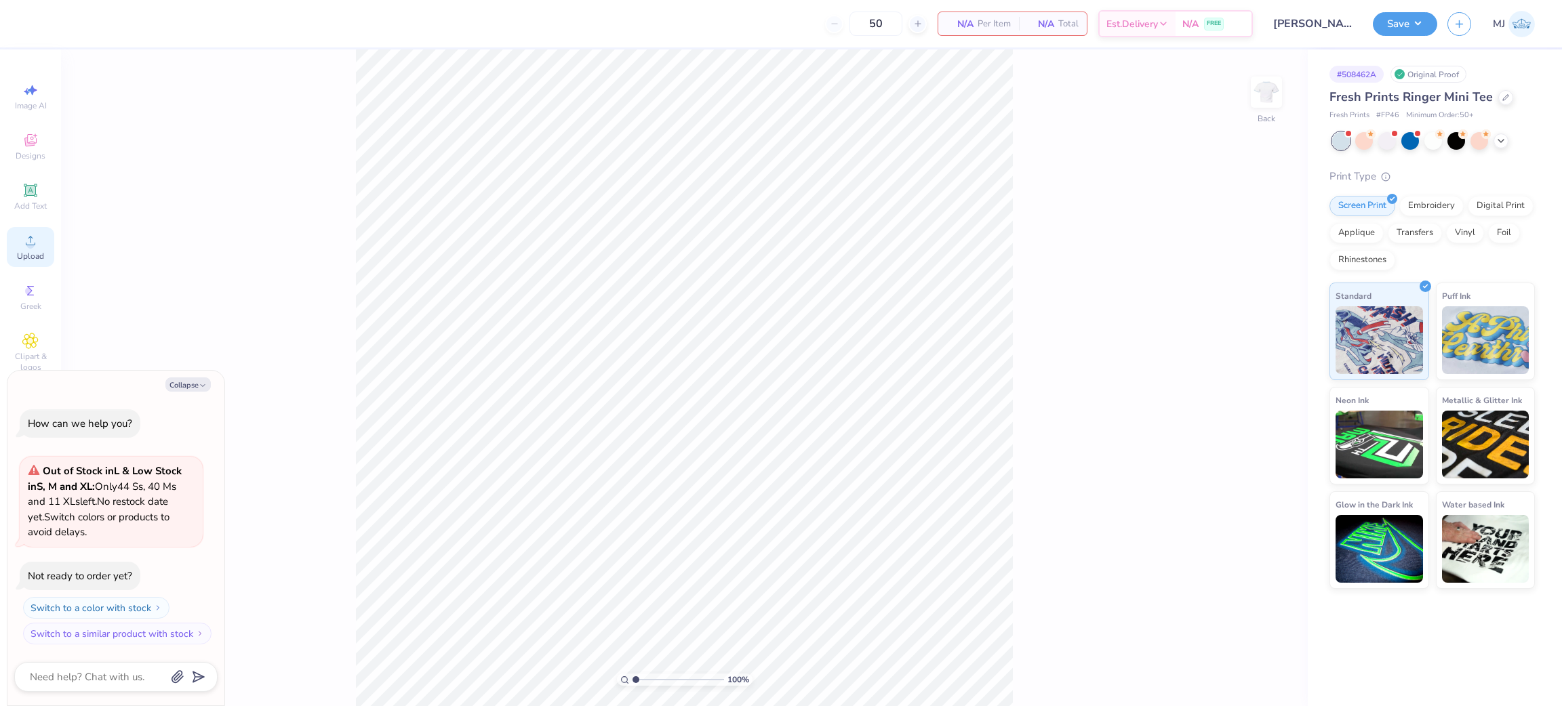
click at [23, 241] on icon at bounding box center [30, 241] width 16 height 16
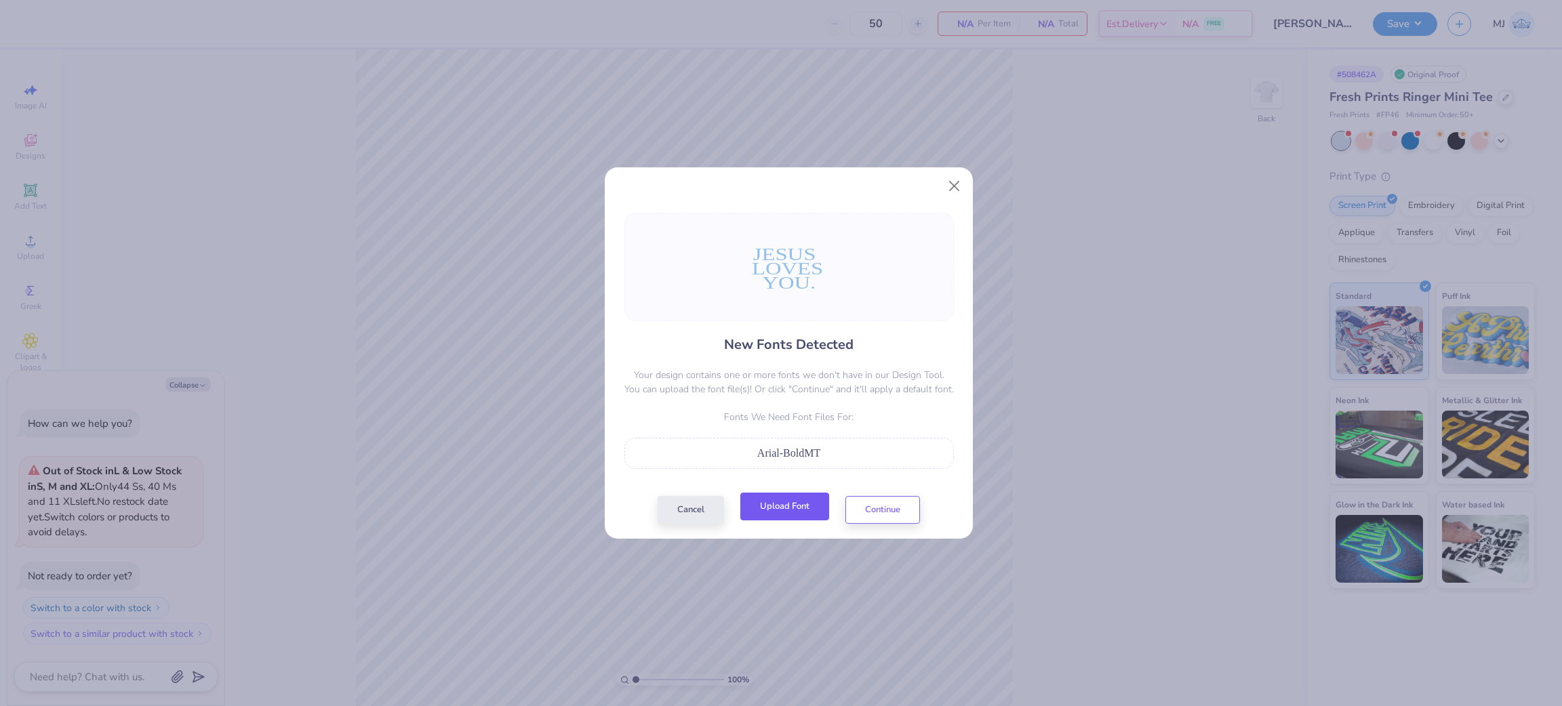
click at [808, 511] on button "Upload Font" at bounding box center [784, 507] width 89 height 28
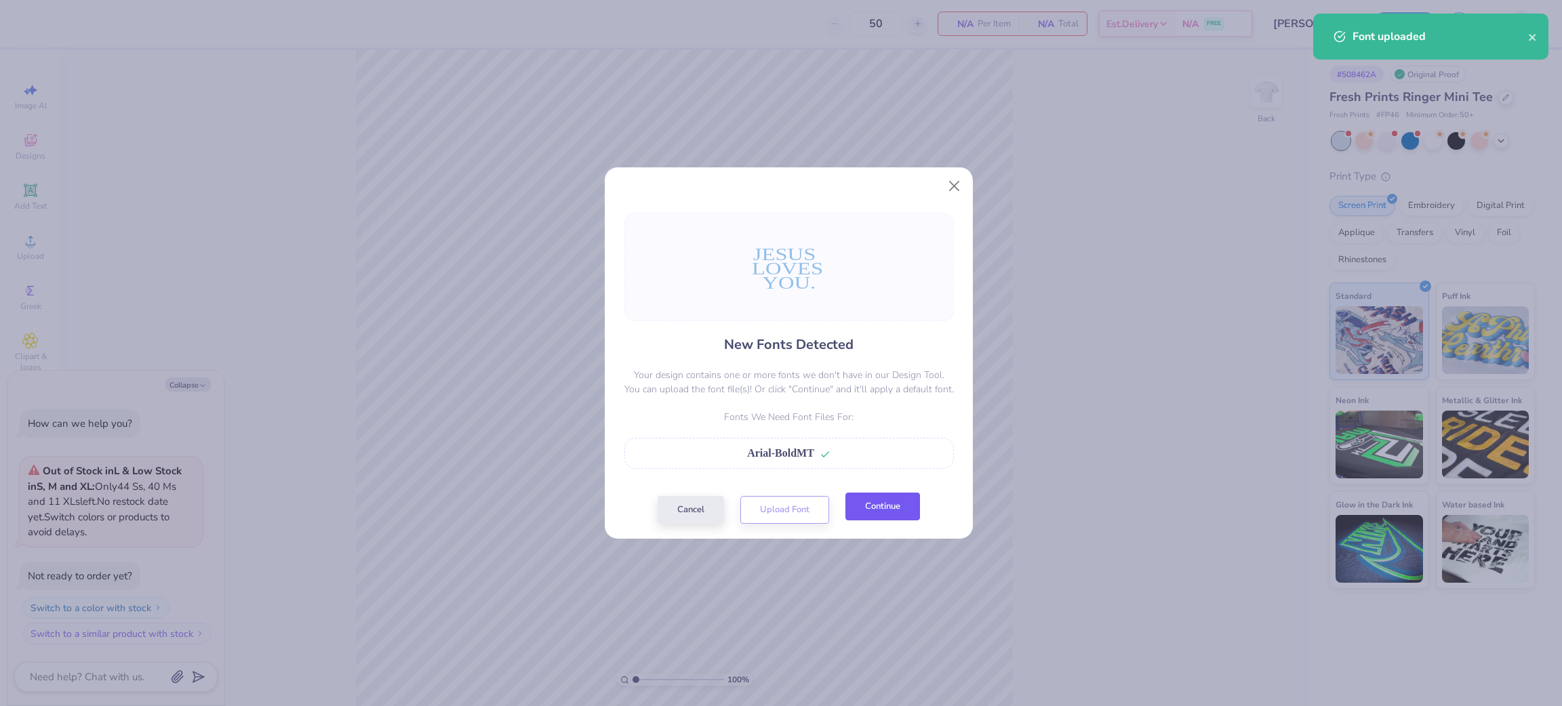
click at [889, 515] on button "Continue" at bounding box center [882, 507] width 75 height 28
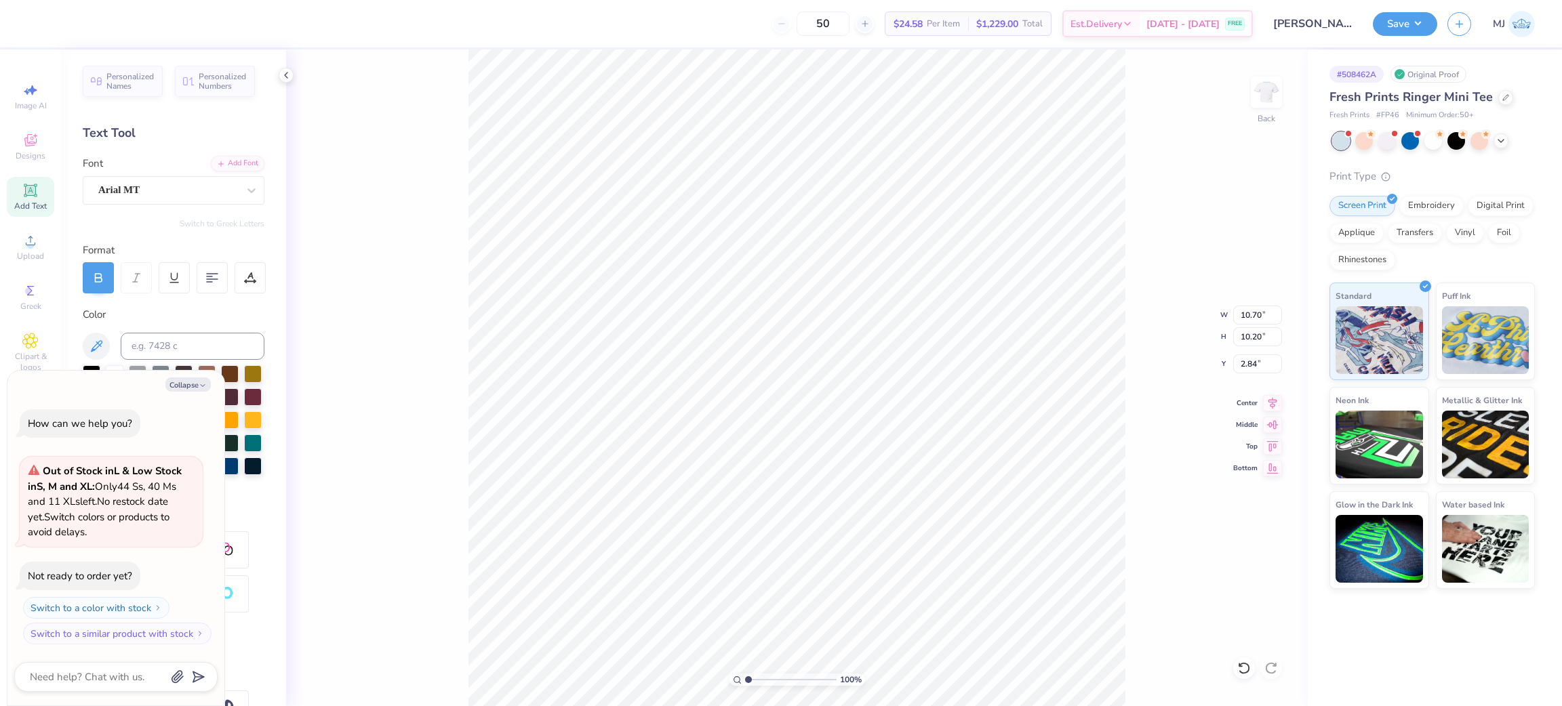
scroll to position [16, 1]
click at [407, 156] on div "100 % Back W 10.70 10.70 " H 10.20 10.20 " Y 2.84 2.84 " Center Middle Top Bott…" at bounding box center [797, 377] width 1022 height 657
click at [393, 386] on div "100 % Back" at bounding box center [797, 377] width 1022 height 657
click at [180, 385] on button "Collapse" at bounding box center [187, 385] width 45 height 14
type textarea "x"
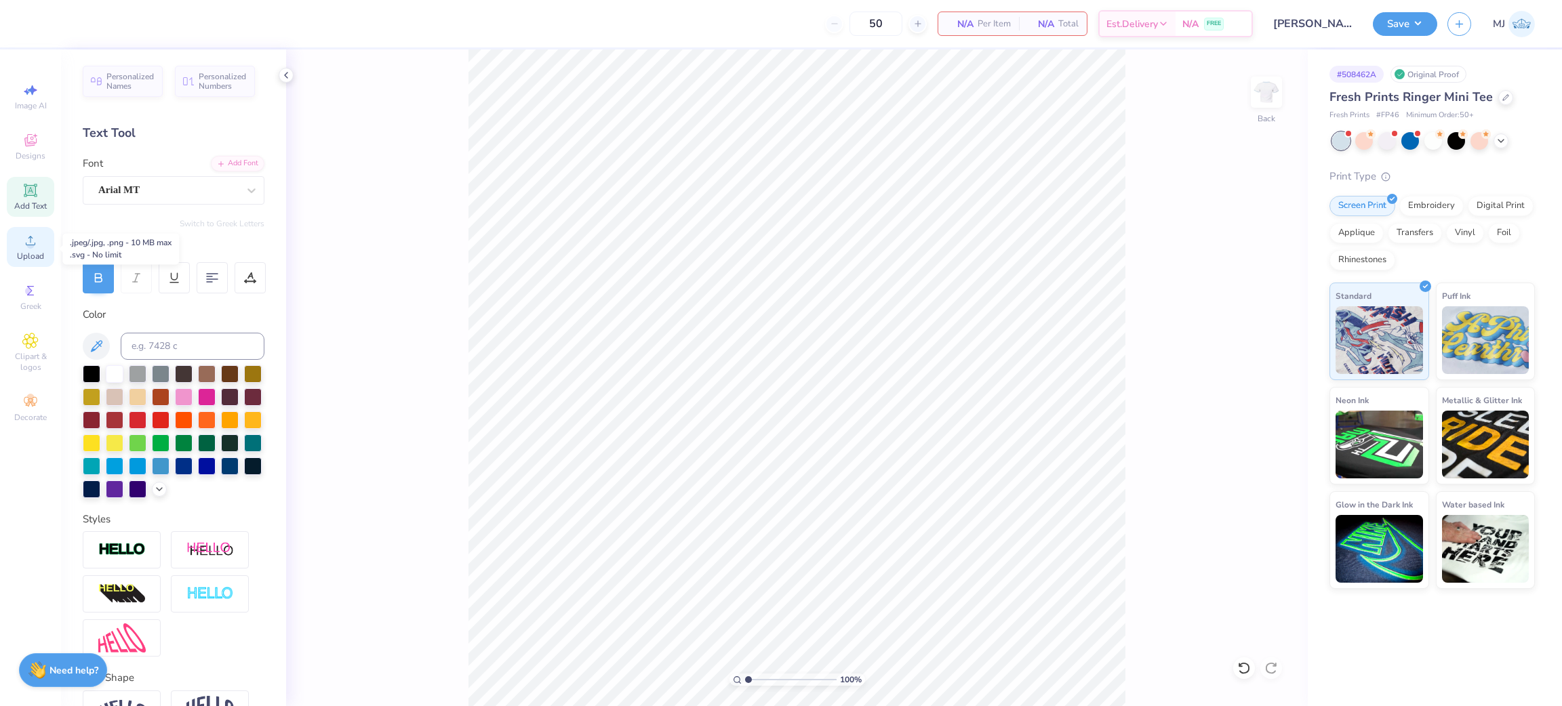
click at [34, 245] on icon at bounding box center [30, 241] width 16 height 16
click at [23, 237] on icon at bounding box center [30, 241] width 16 height 16
click at [1255, 315] on input "10.70" at bounding box center [1257, 315] width 49 height 19
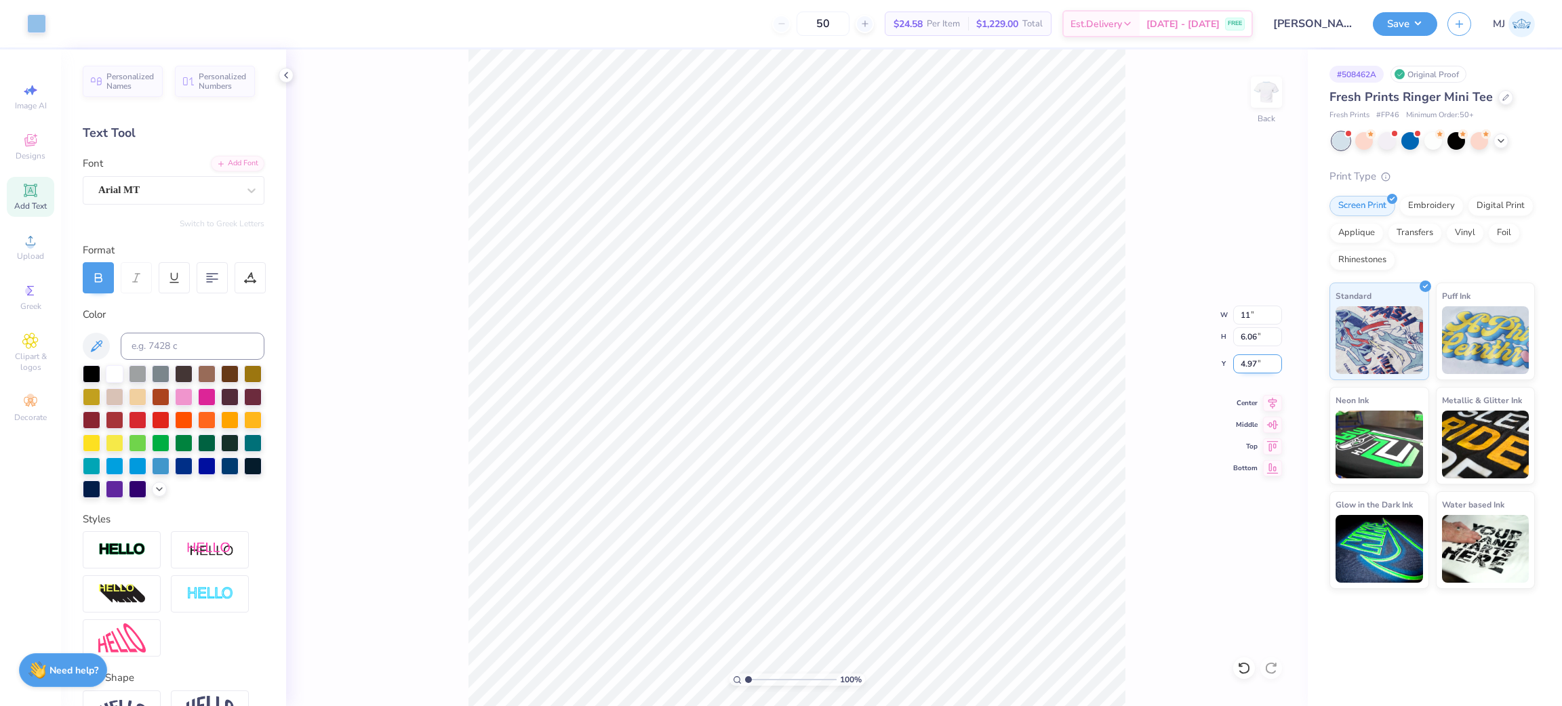
click at [1243, 366] on input "4.97" at bounding box center [1257, 364] width 49 height 19
type input "10.75"
type input "6.09"
click at [1247, 366] on input "4.96" at bounding box center [1257, 364] width 49 height 19
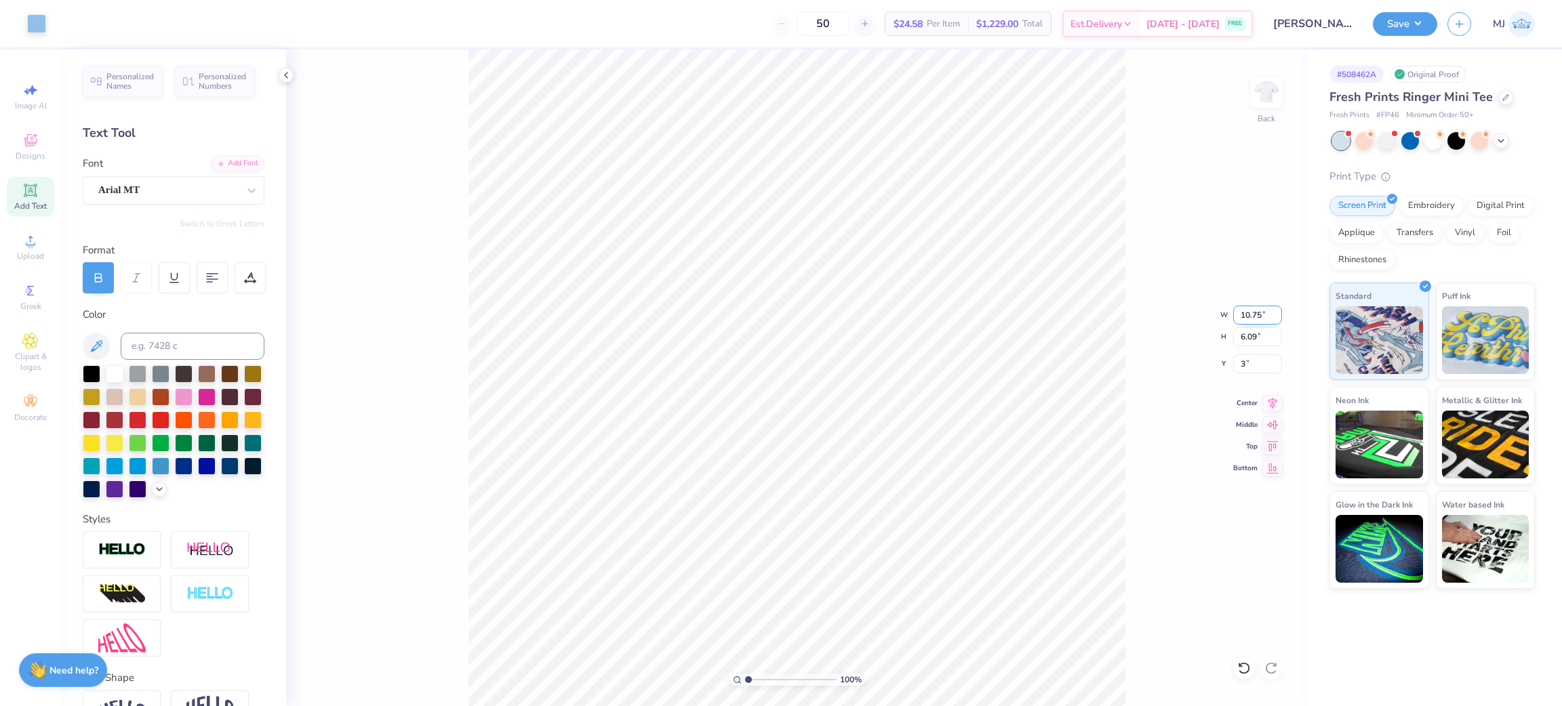
click at [1248, 308] on input "10.75" at bounding box center [1257, 315] width 49 height 19
type input "3.00"
click at [1248, 307] on input "10.75" at bounding box center [1257, 315] width 49 height 19
type input "10.00"
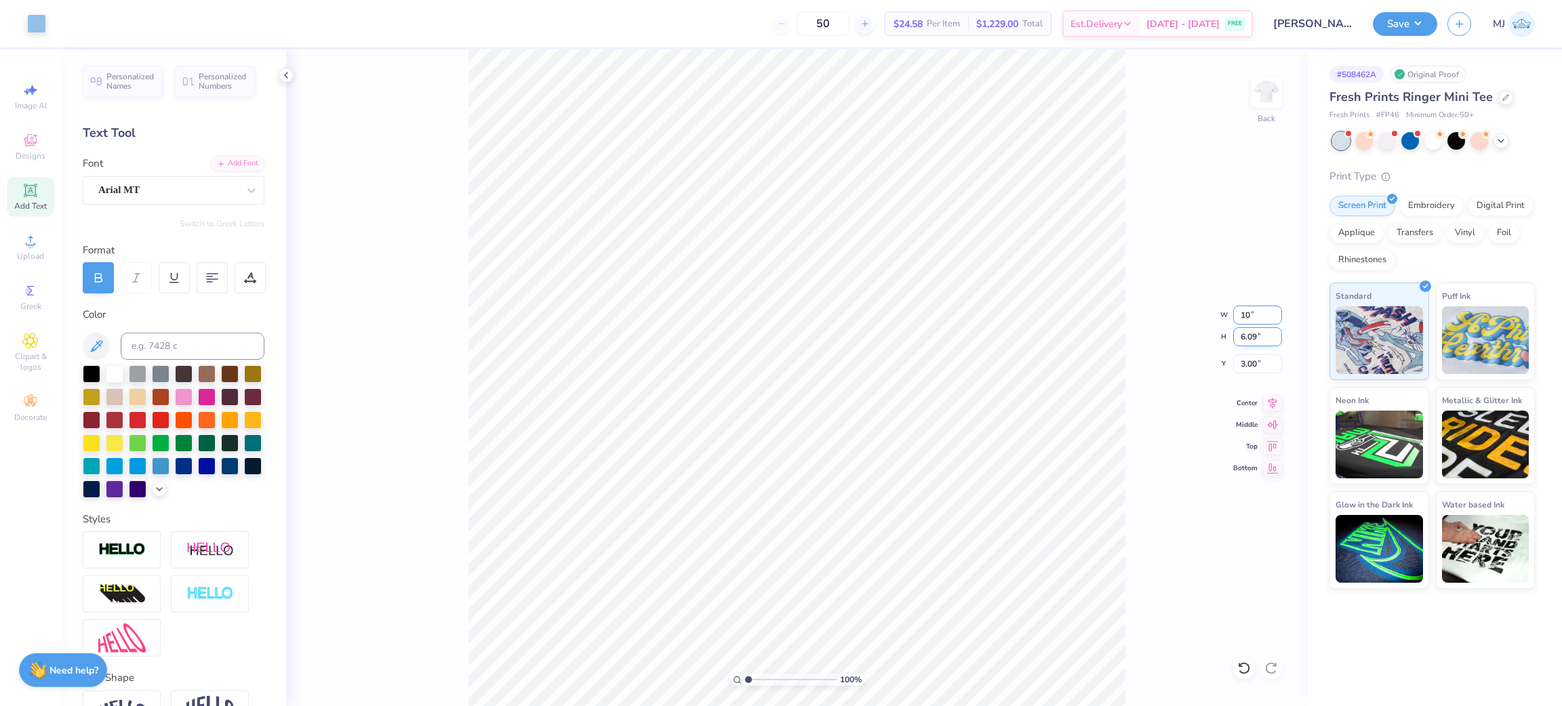
type input "5.66"
click at [1248, 363] on input "3.21" at bounding box center [1257, 364] width 49 height 19
type input "3.00"
click at [1248, 315] on input "10.00" at bounding box center [1257, 315] width 49 height 19
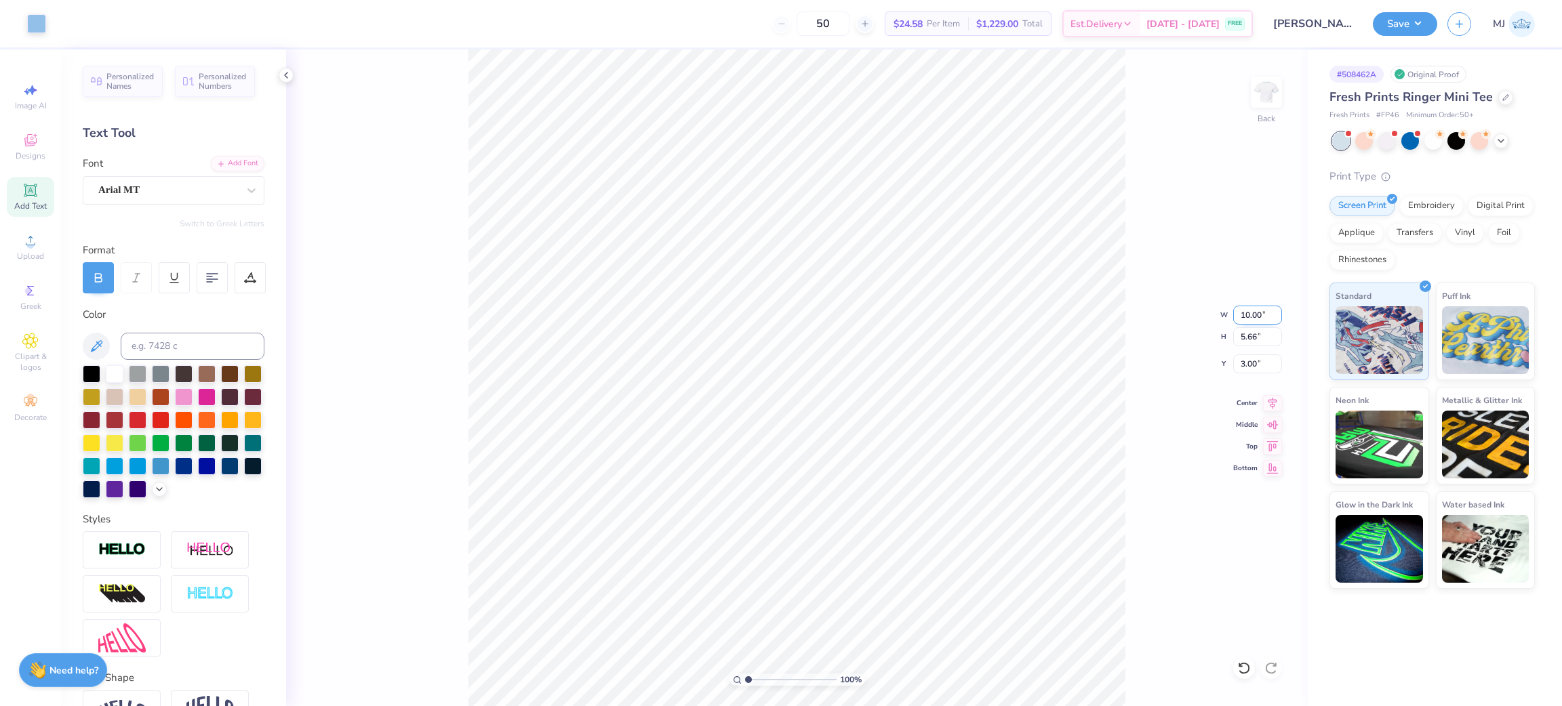
click at [1249, 315] on input "10.00" at bounding box center [1257, 315] width 49 height 19
type input "5.00"
type input "2.83"
click at [1247, 362] on input "4.42" at bounding box center [1257, 364] width 49 height 19
click at [1247, 361] on input "4.42" at bounding box center [1257, 364] width 49 height 19
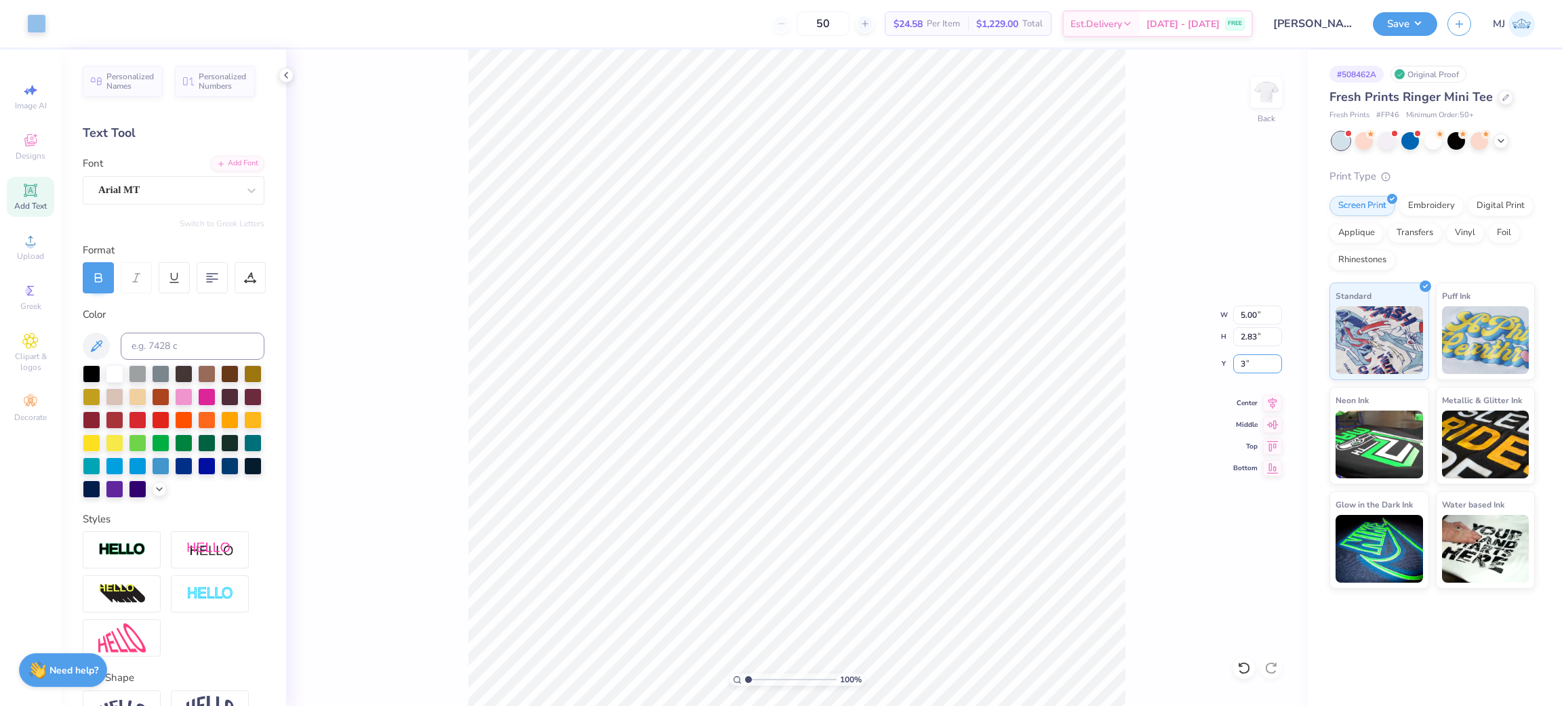
type input "3.00"
click at [1409, 30] on button "Save" at bounding box center [1405, 22] width 64 height 24
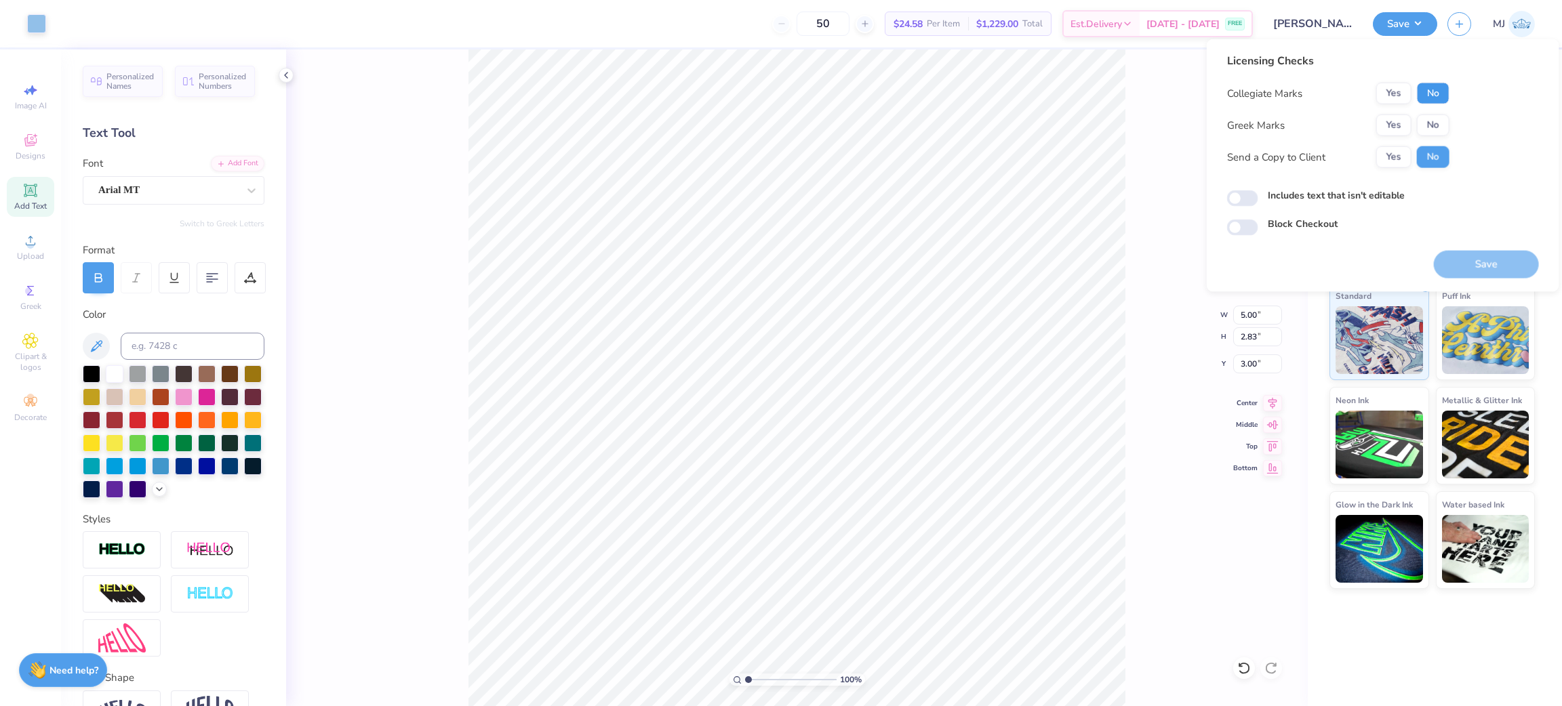
click at [1441, 85] on button "No" at bounding box center [1433, 94] width 33 height 22
click at [1439, 122] on button "No" at bounding box center [1433, 126] width 33 height 22
